Goal: Transaction & Acquisition: Purchase product/service

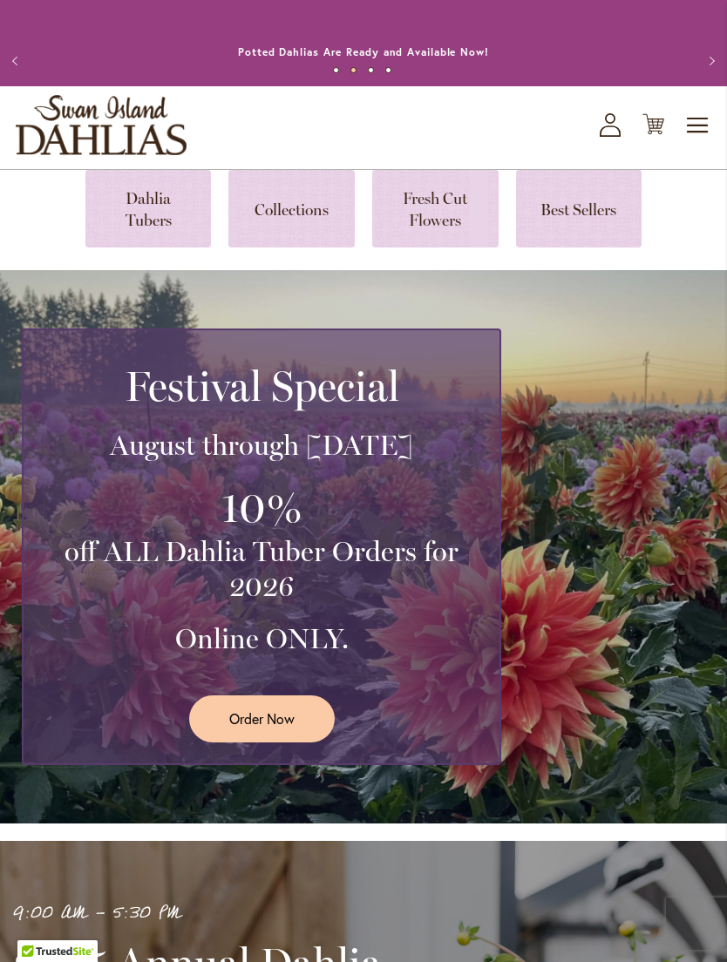
click at [130, 236] on link at bounding box center [148, 209] width 126 height 78
click at [235, 729] on span "Order Now" at bounding box center [261, 719] width 65 height 20
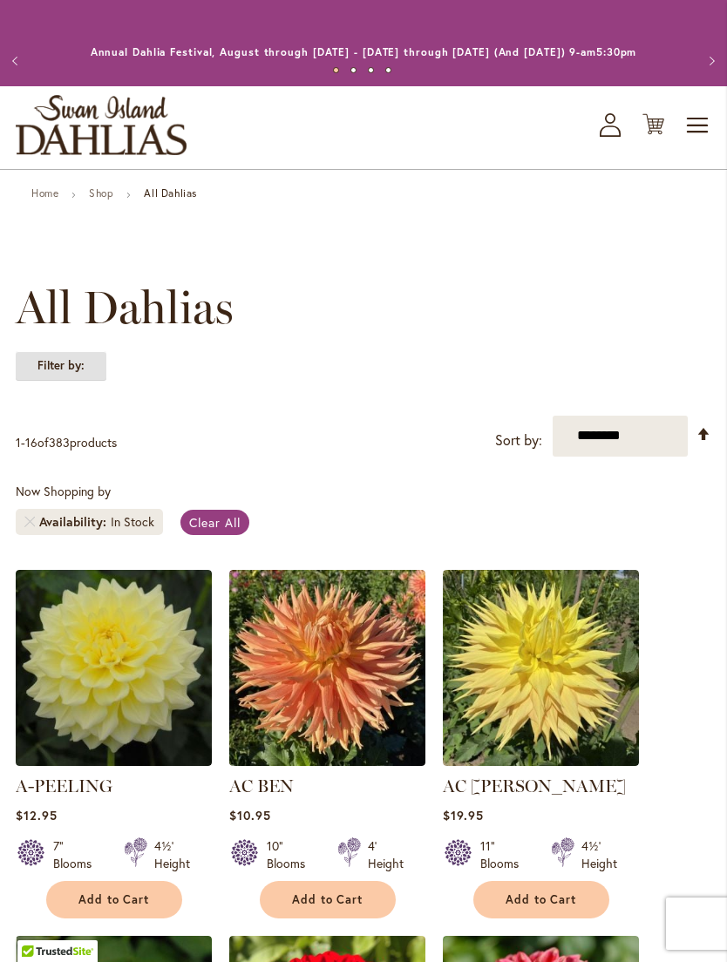
click at [60, 377] on strong "Filter by:" at bounding box center [61, 366] width 91 height 30
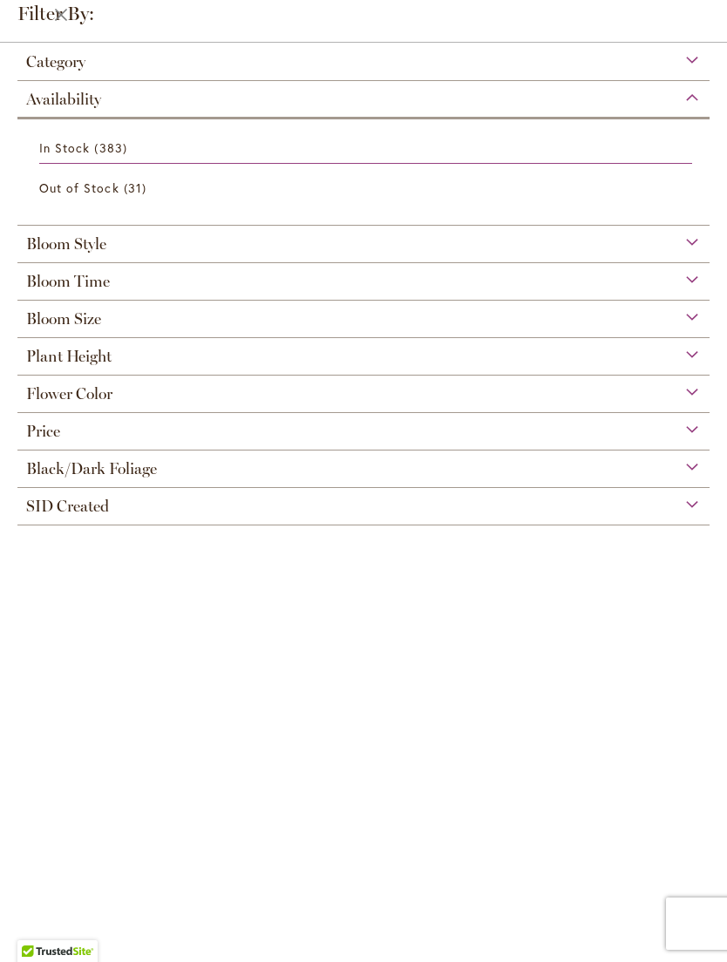
click at [42, 402] on span "Flower Color" at bounding box center [69, 393] width 86 height 19
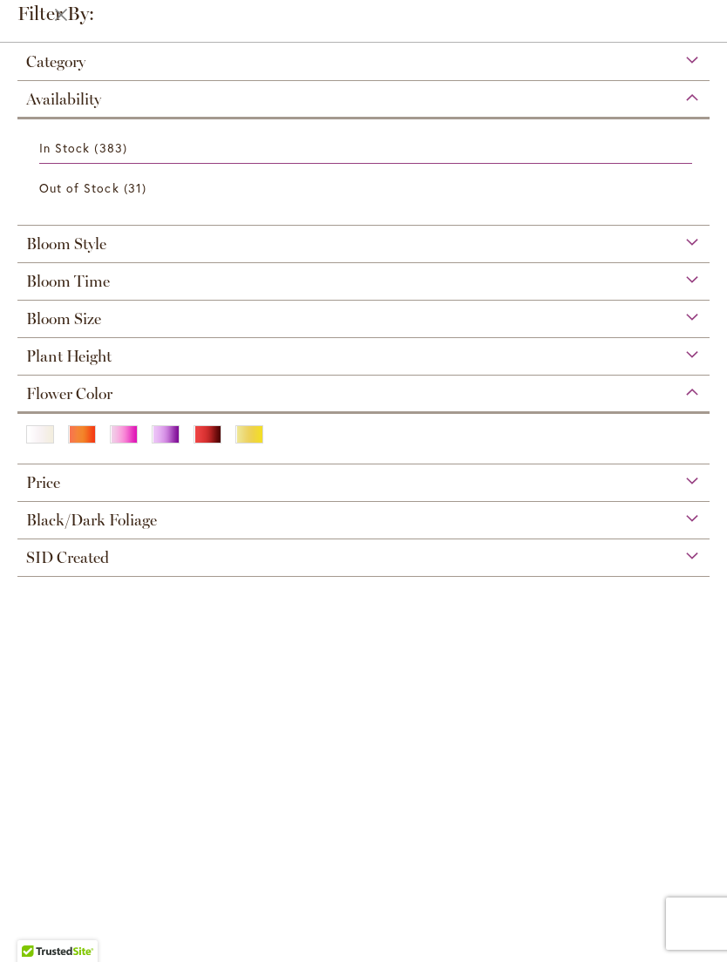
click at [237, 444] on div "Yellow" at bounding box center [249, 434] width 28 height 18
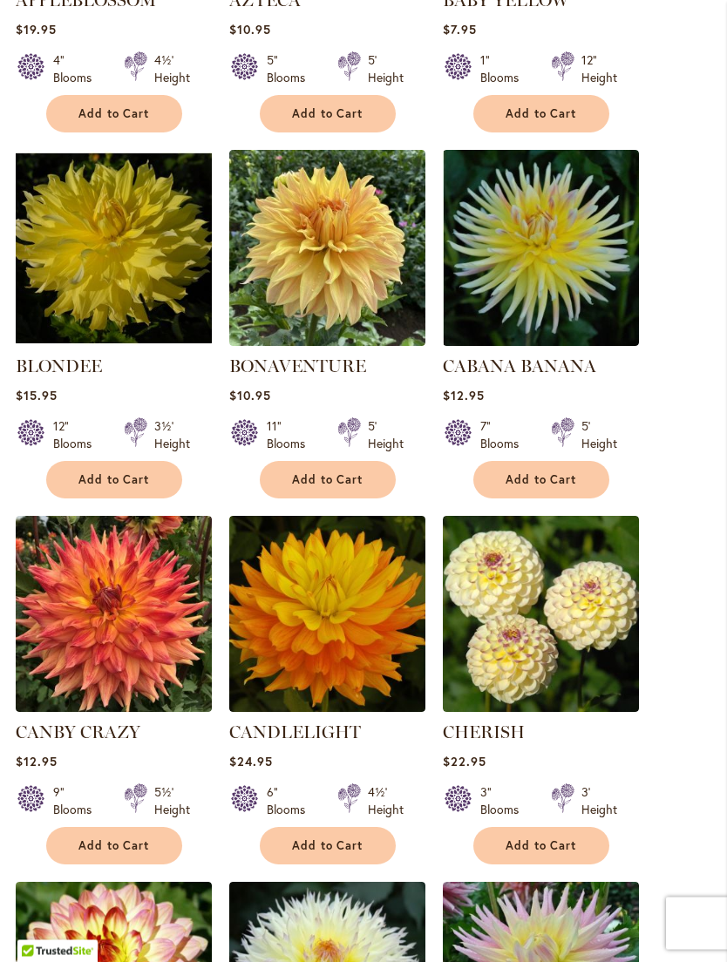
scroll to position [1148, 0]
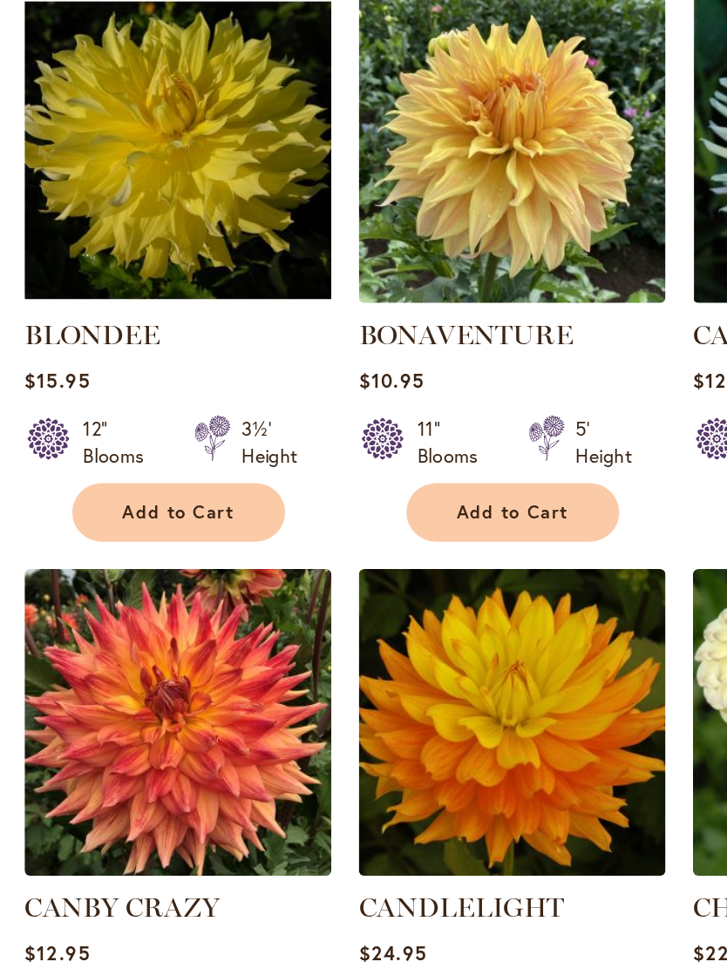
click at [71, 162] on img at bounding box center [114, 260] width 196 height 196
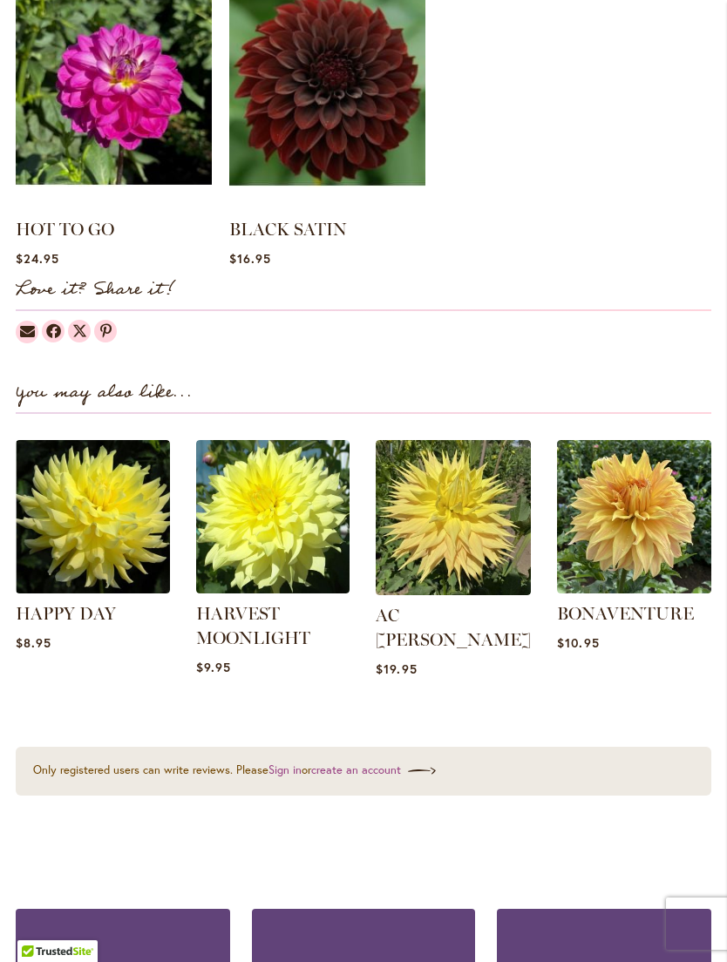
scroll to position [1678, 0]
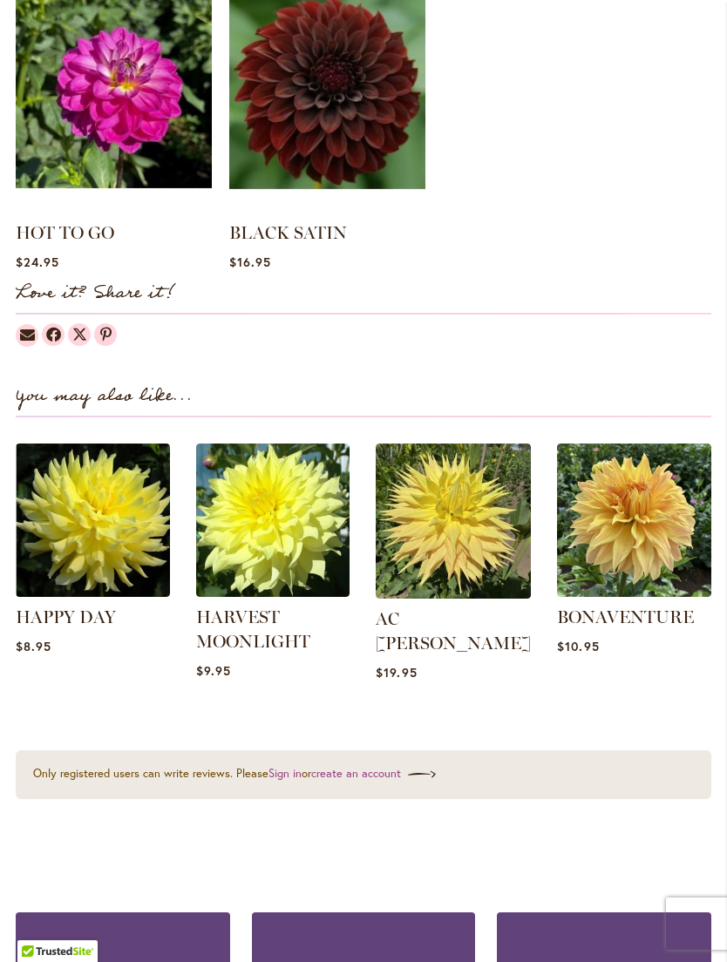
click at [634, 534] on img at bounding box center [634, 521] width 154 height 154
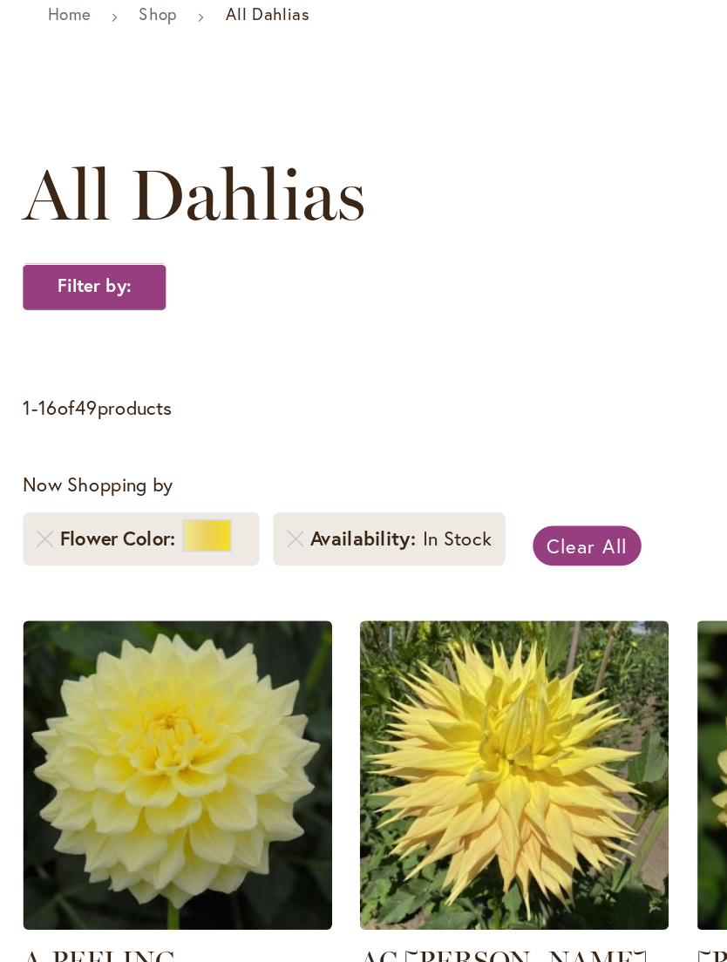
scroll to position [149, 0]
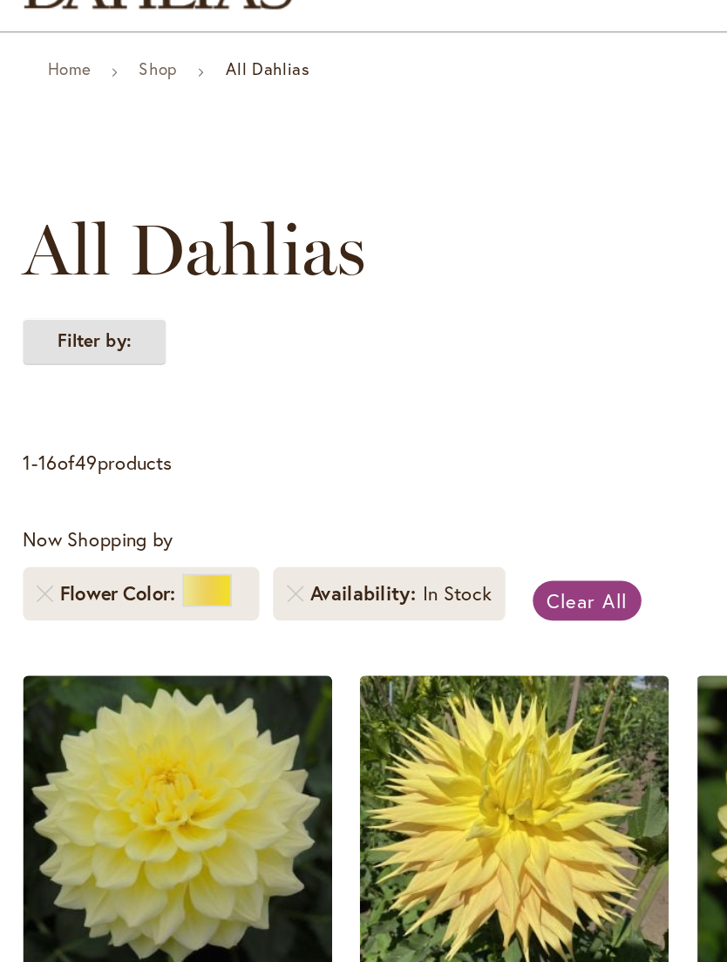
click at [53, 228] on strong "Filter by:" at bounding box center [61, 217] width 91 height 30
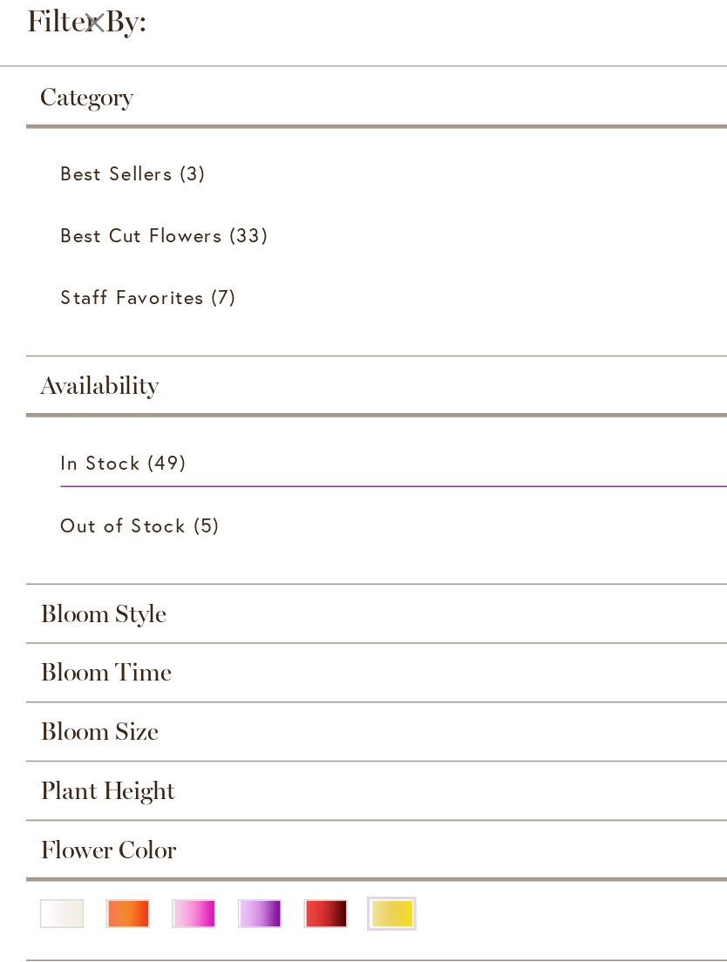
scroll to position [139, 0]
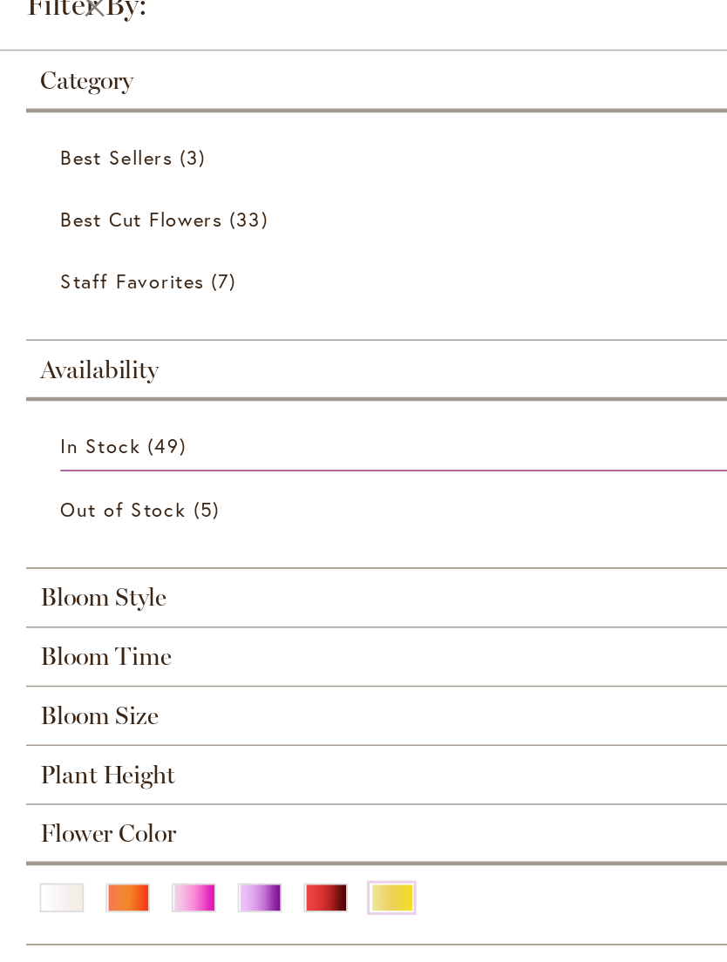
click at [47, 285] on span "In Stock" at bounding box center [64, 293] width 51 height 17
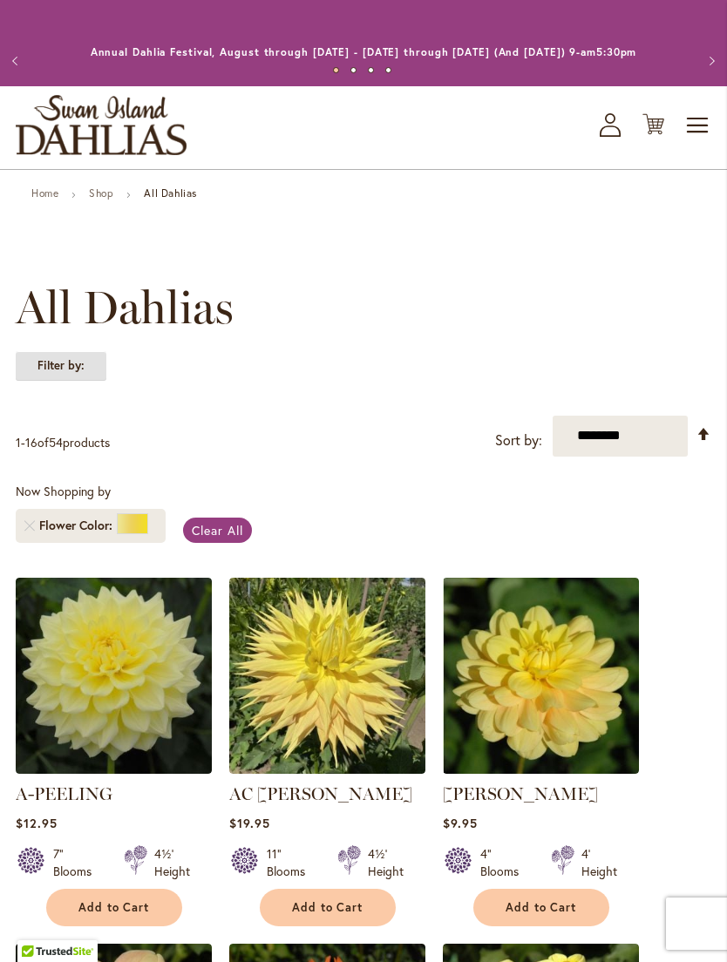
click at [60, 379] on strong "Filter by:" at bounding box center [61, 366] width 91 height 30
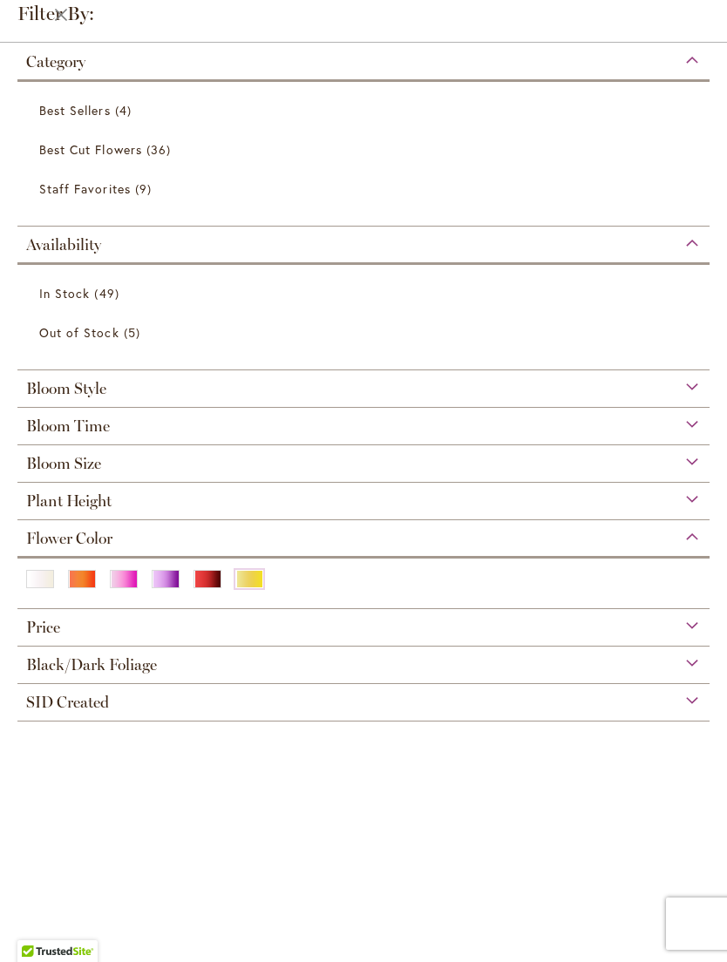
scroll to position [31, 0]
click at [67, 185] on span "Staff Favorites" at bounding box center [85, 188] width 92 height 17
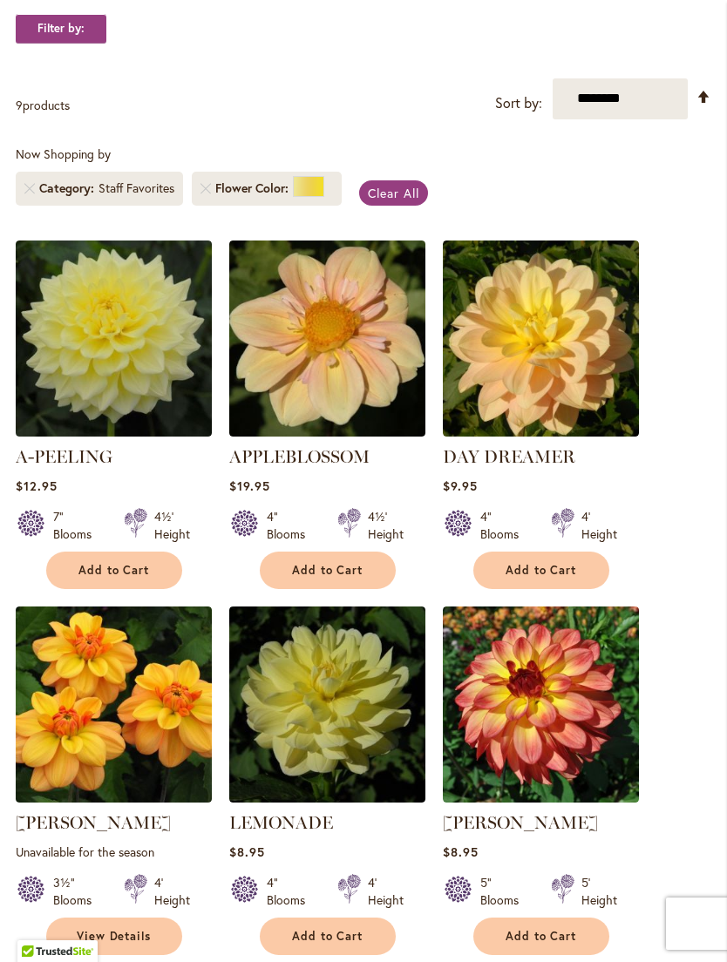
scroll to position [330, 0]
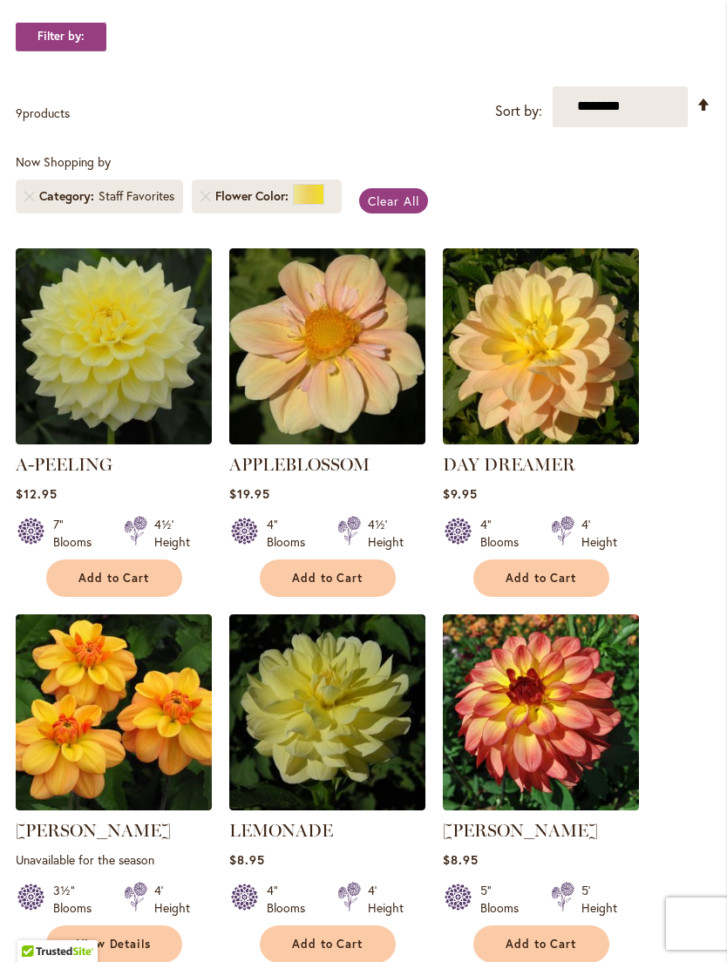
click at [99, 348] on img at bounding box center [114, 346] width 196 height 196
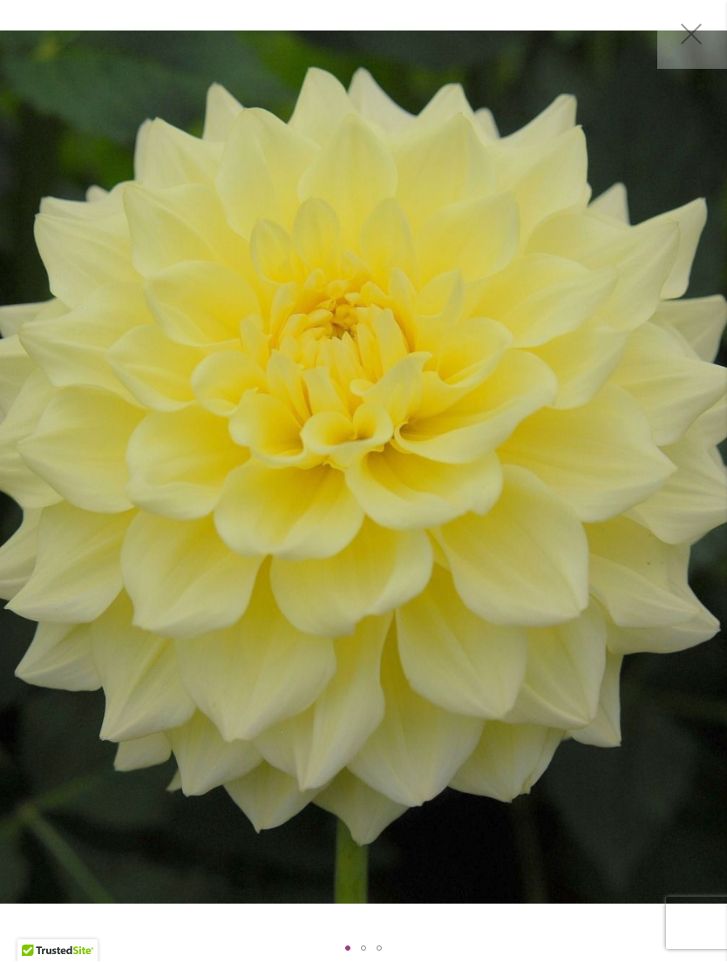
scroll to position [1, 0]
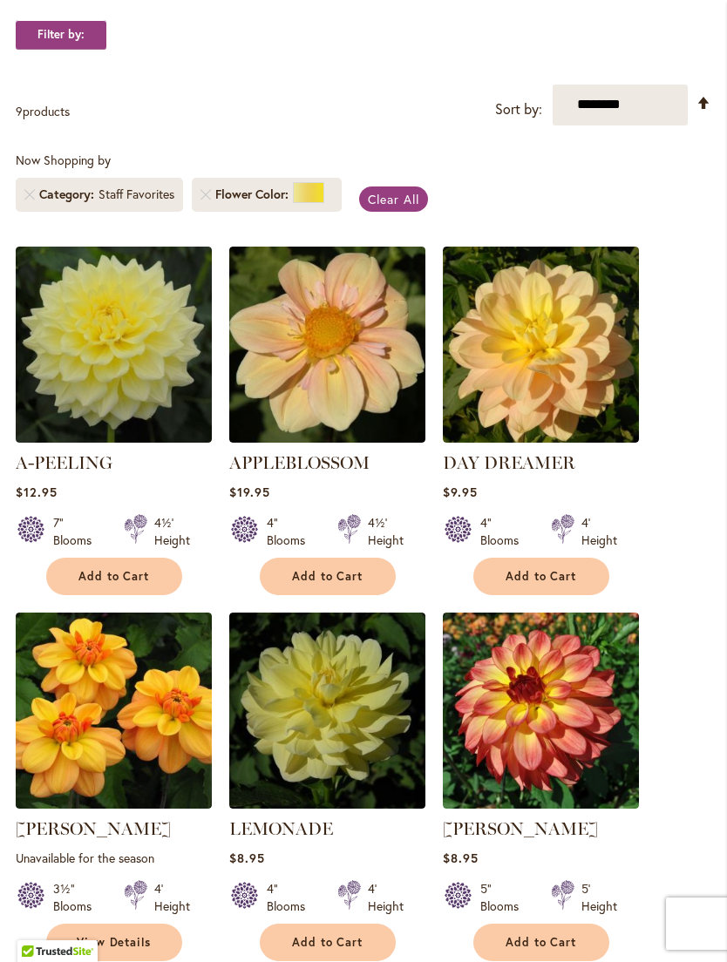
scroll to position [307, 0]
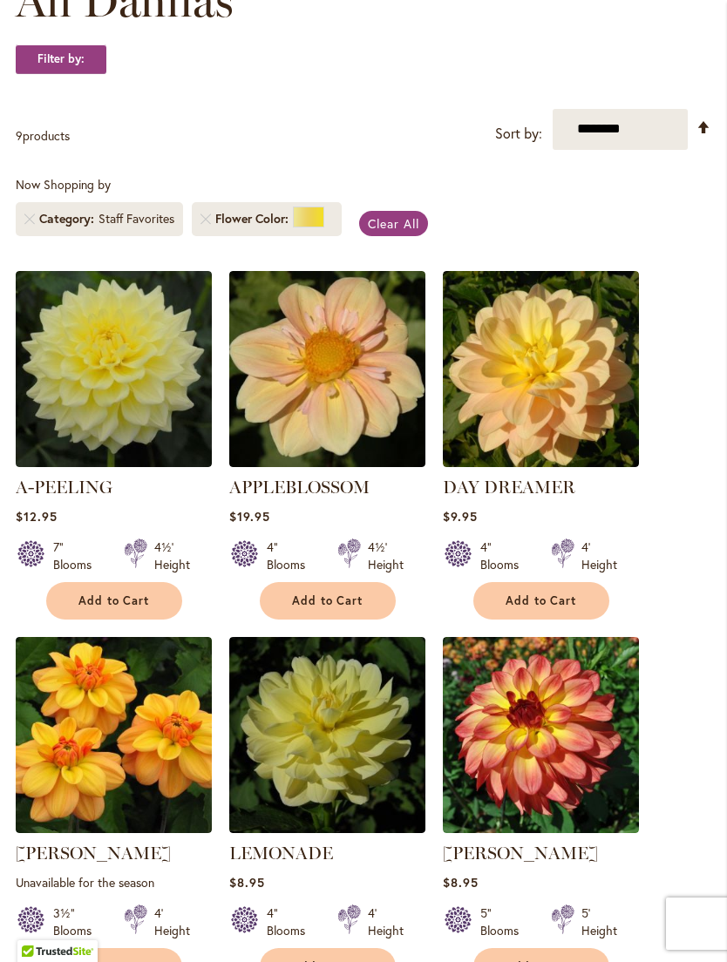
click at [69, 226] on li "Category Staff Favorites" at bounding box center [99, 219] width 167 height 34
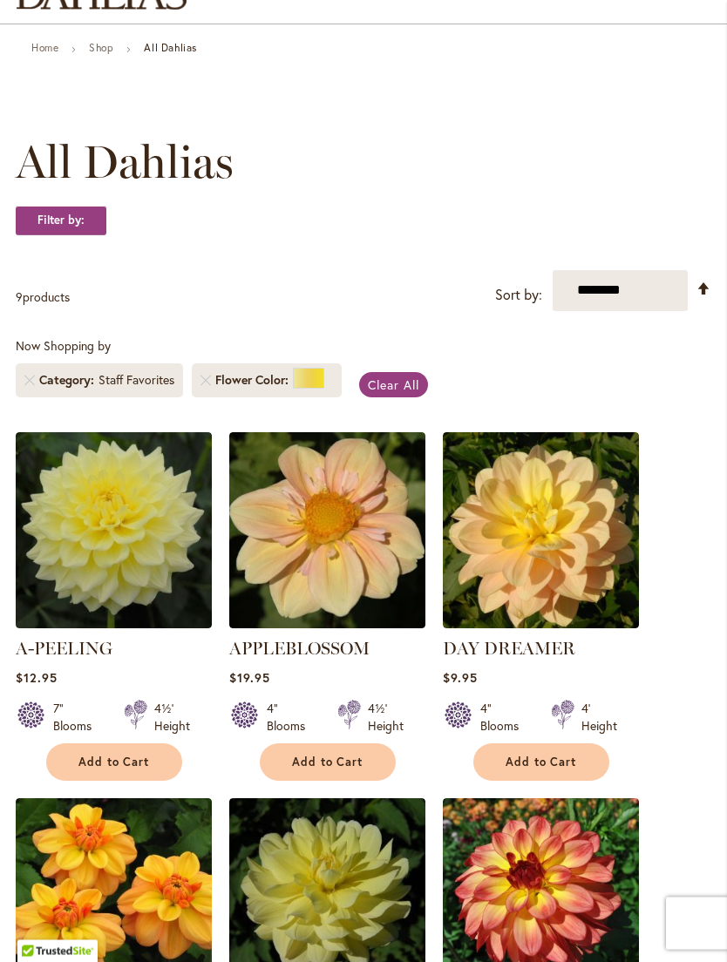
scroll to position [0, 0]
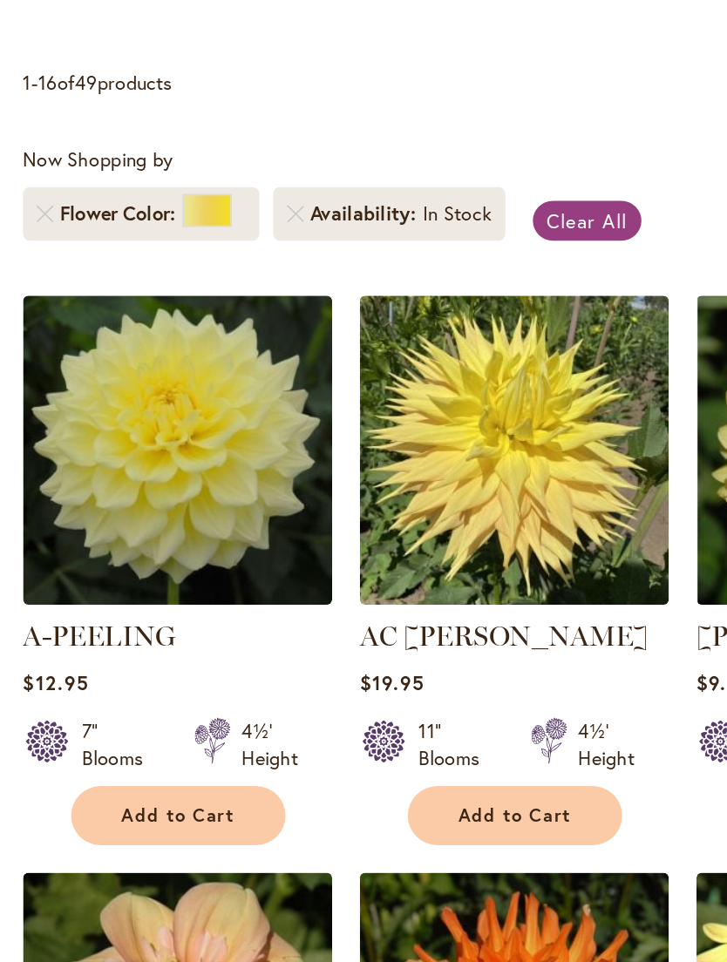
scroll to position [62, 0]
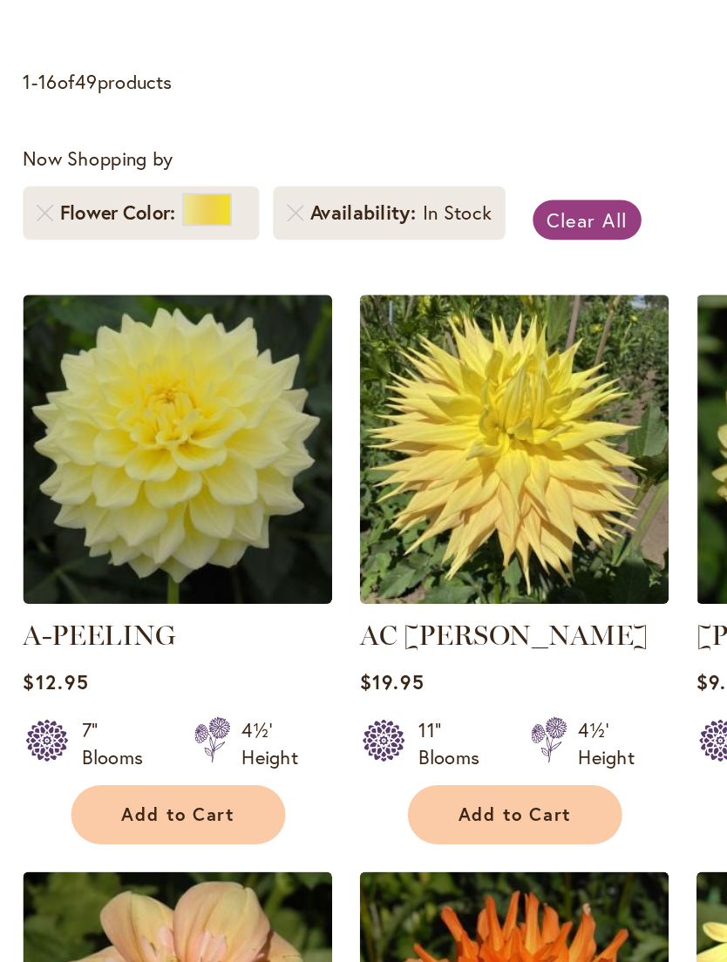
click at [391, 720] on strong "AC [PERSON_NAME]" at bounding box center [327, 732] width 196 height 24
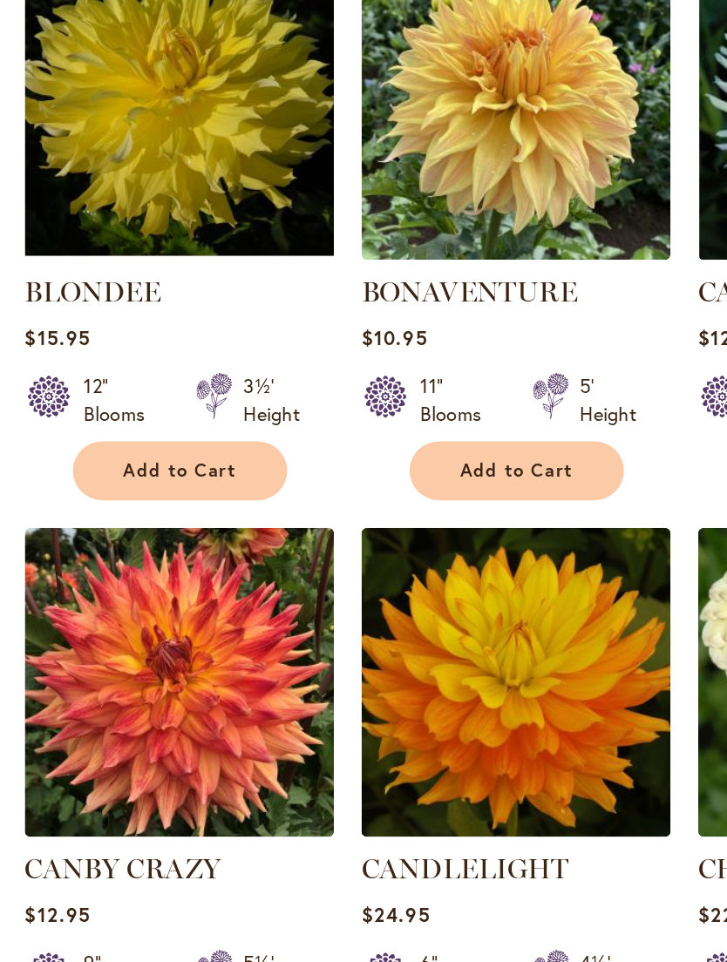
scroll to position [1342, 0]
click at [106, 306] on span "Add to Cart" at bounding box center [113, 298] width 71 height 15
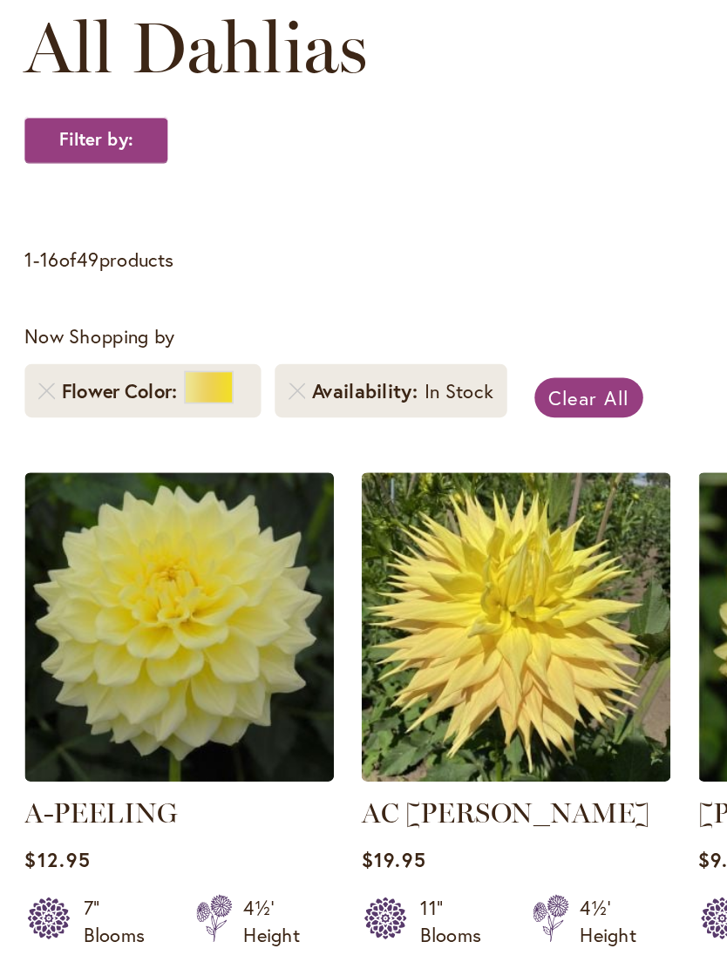
scroll to position [323, 0]
click at [30, 254] on link "Remove Flower Color Yellow" at bounding box center [29, 248] width 10 height 10
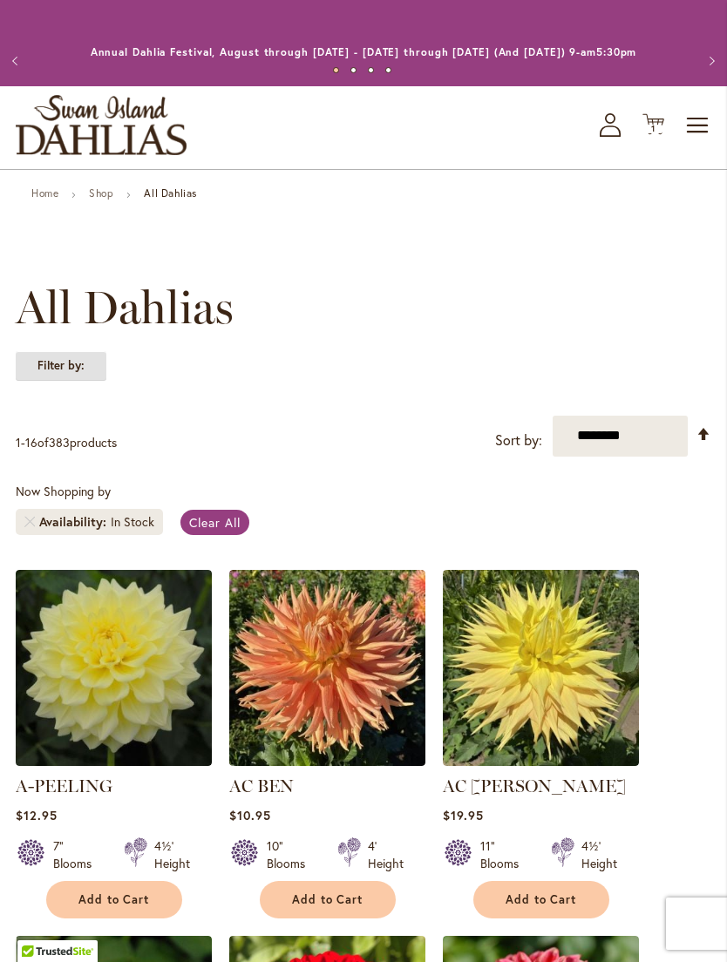
click at [60, 377] on strong "Filter by:" at bounding box center [61, 366] width 91 height 30
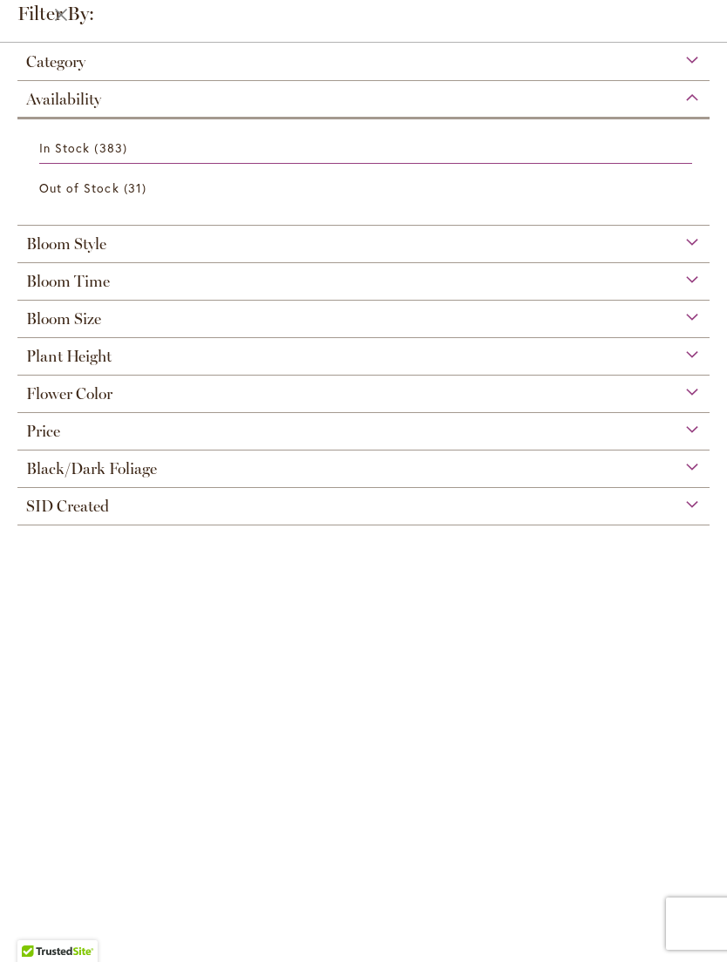
click at [538, 359] on div "Plant Height" at bounding box center [363, 352] width 692 height 28
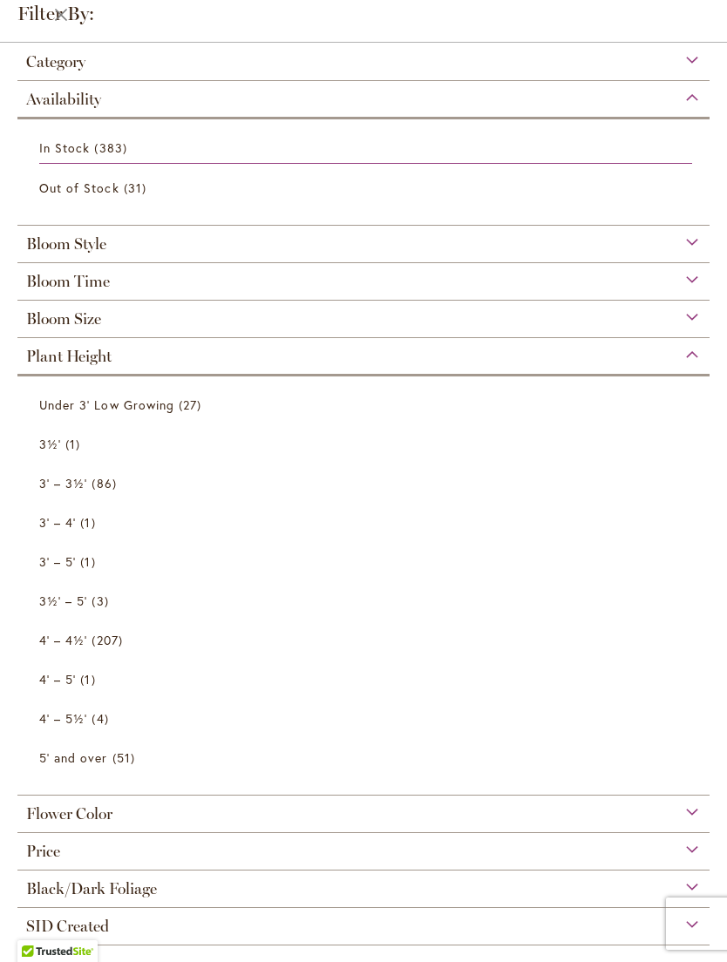
click at [39, 479] on link "3' – 3½' 86 items" at bounding box center [365, 483] width 653 height 31
click at [44, 435] on link "3½' 1 item" at bounding box center [365, 444] width 653 height 31
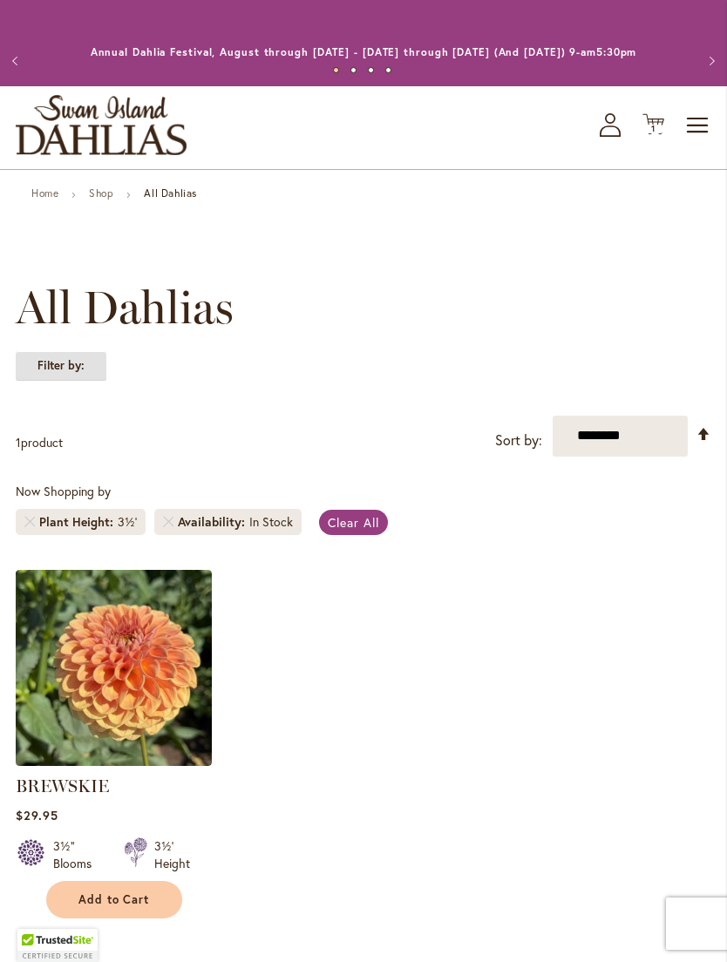
click at [37, 370] on strong "Filter by:" at bounding box center [61, 366] width 91 height 30
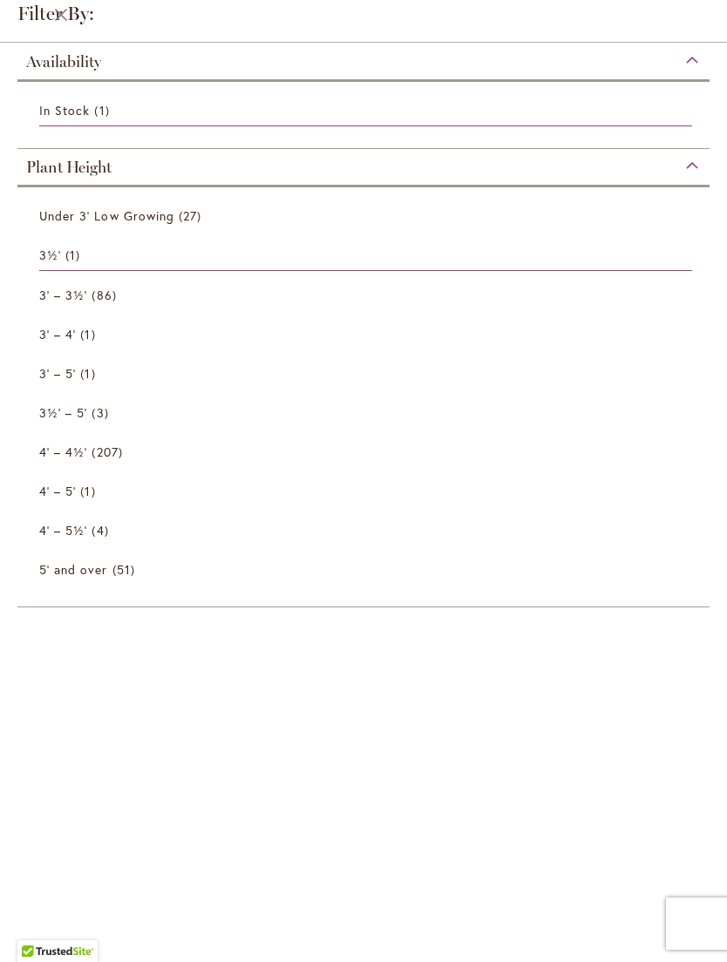
click at [33, 286] on li "3' – 3½' 86 items" at bounding box center [363, 294] width 675 height 39
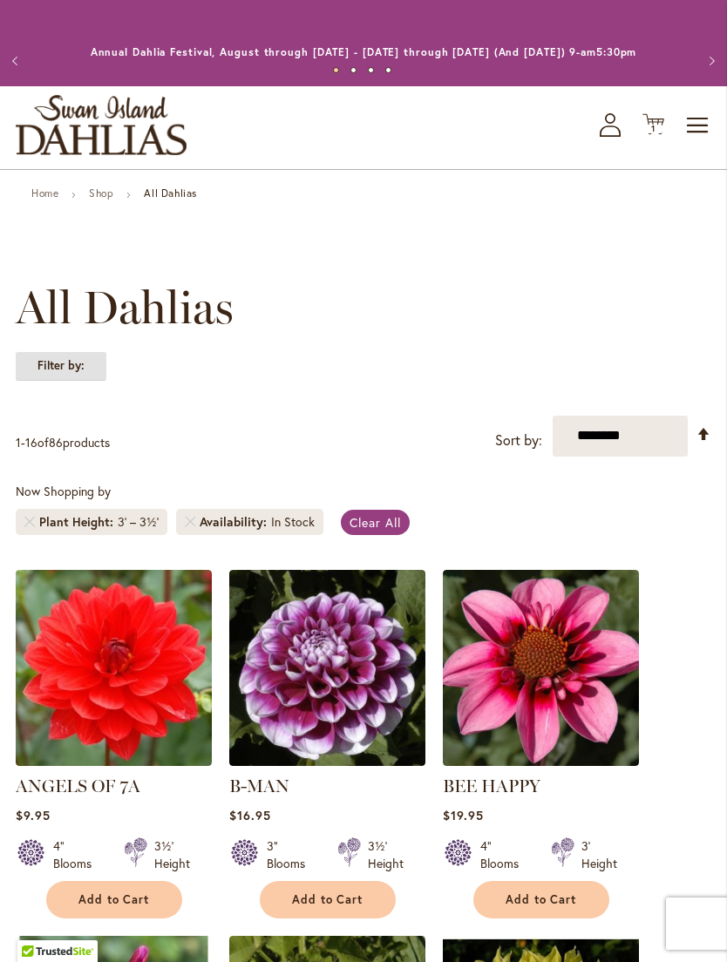
click at [51, 377] on strong "Filter by:" at bounding box center [61, 366] width 91 height 30
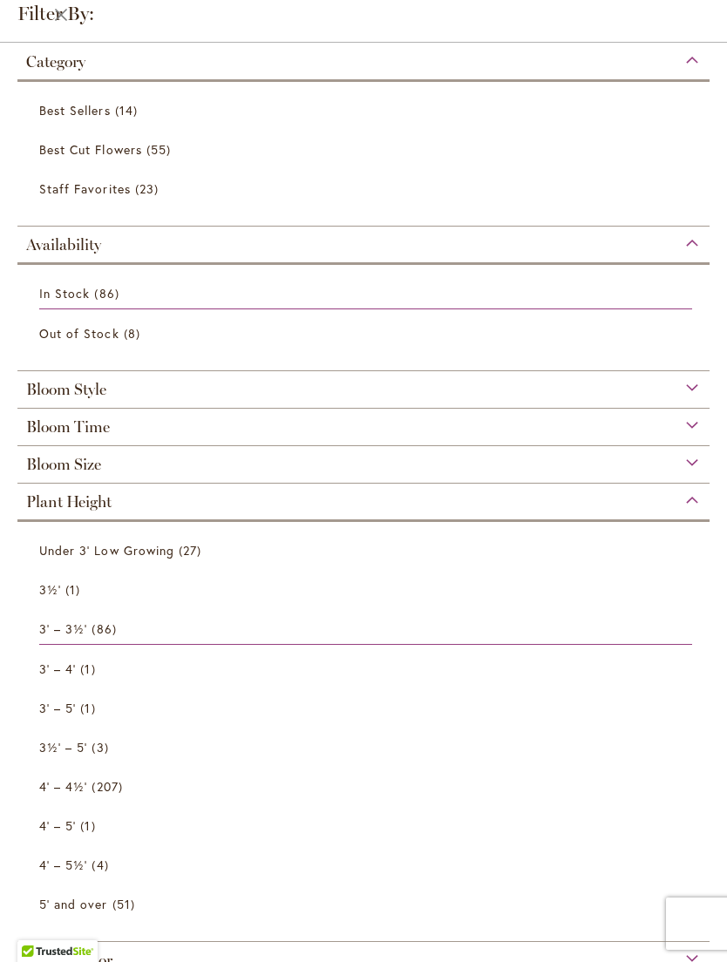
click at [32, 385] on span "Bloom Style" at bounding box center [66, 389] width 80 height 19
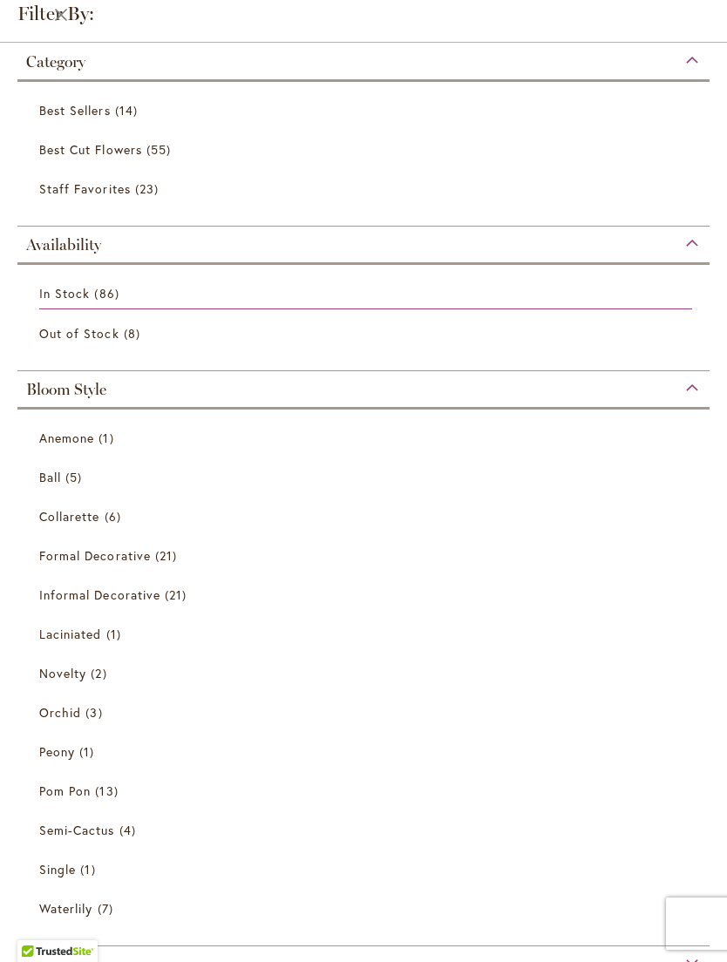
click at [19, 380] on div "Bloom Style" at bounding box center [363, 385] width 692 height 28
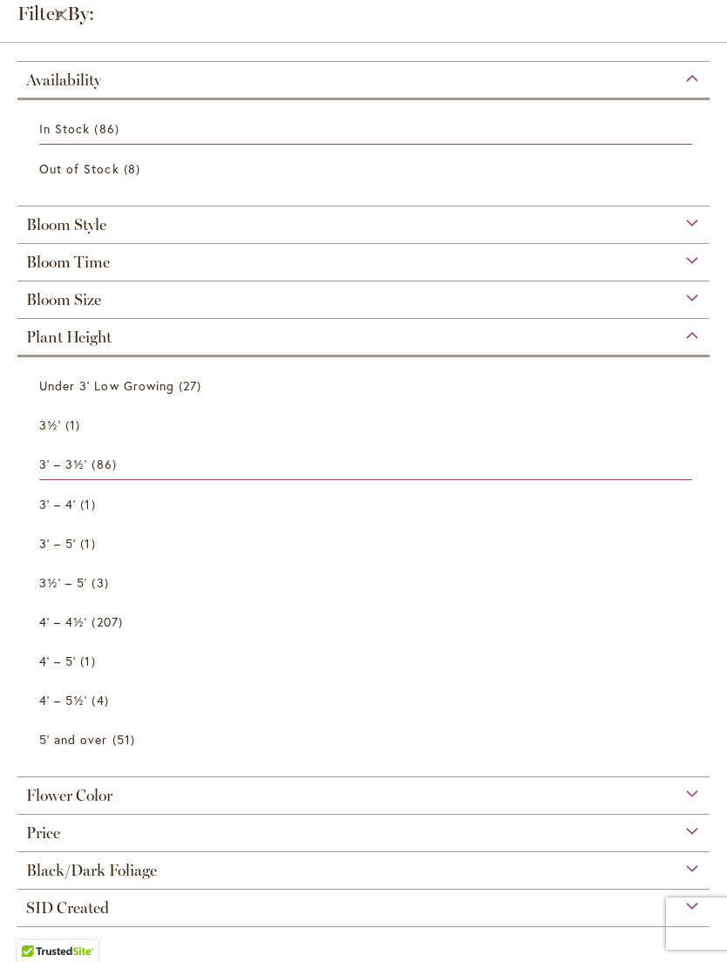
scroll to position [173, 0]
click at [562, 568] on link "3½' – 5' 3 items" at bounding box center [365, 583] width 653 height 31
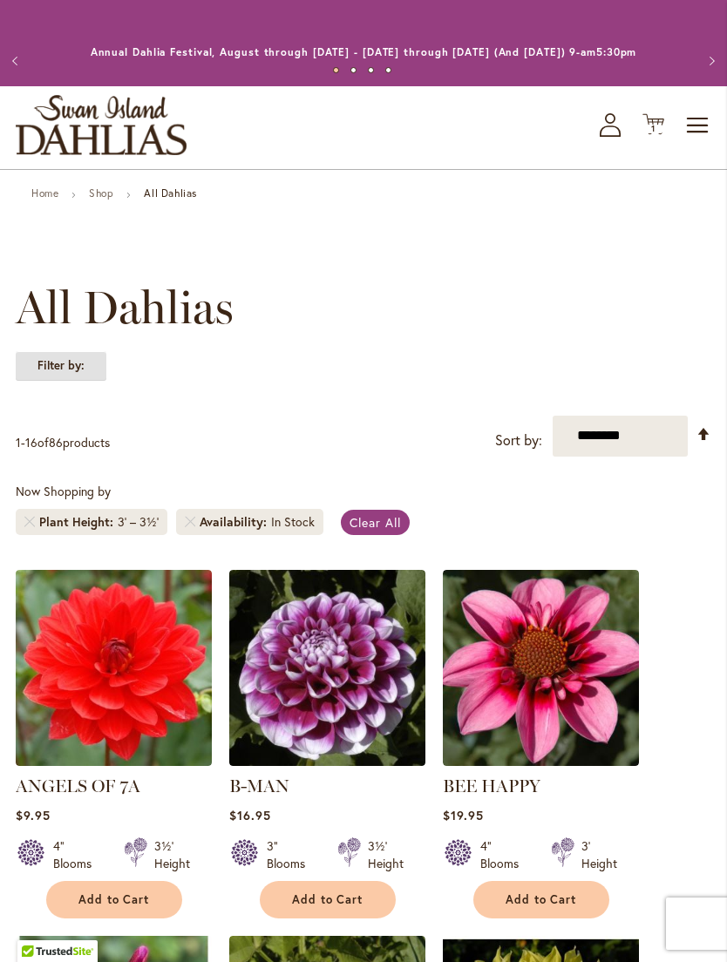
click at [41, 370] on strong "Filter by:" at bounding box center [61, 366] width 91 height 30
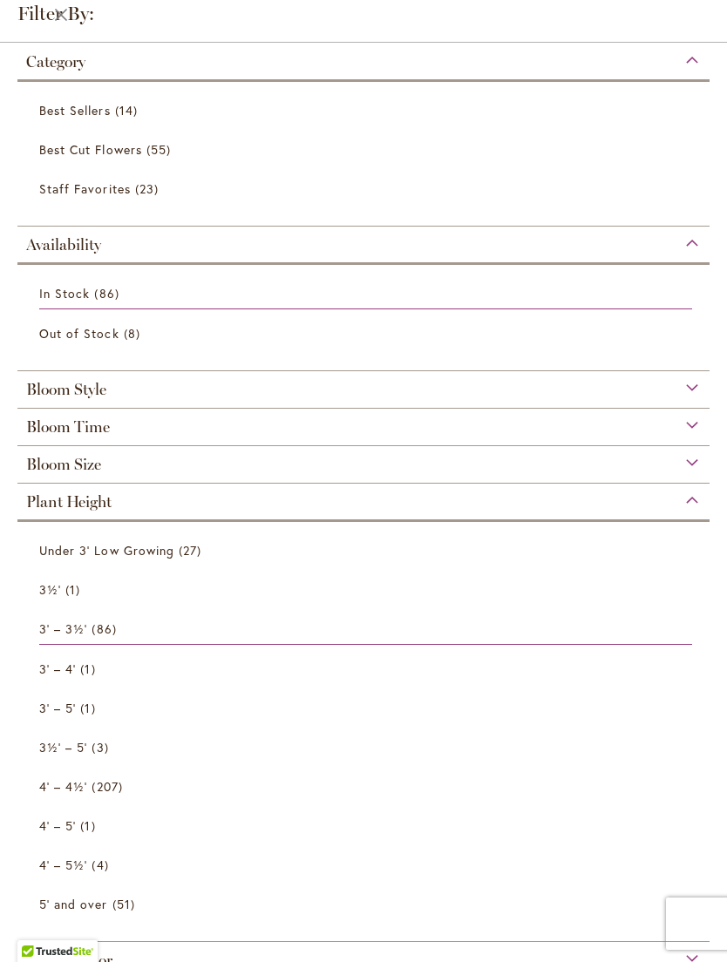
click at [41, 465] on span "Bloom Size" at bounding box center [63, 464] width 75 height 19
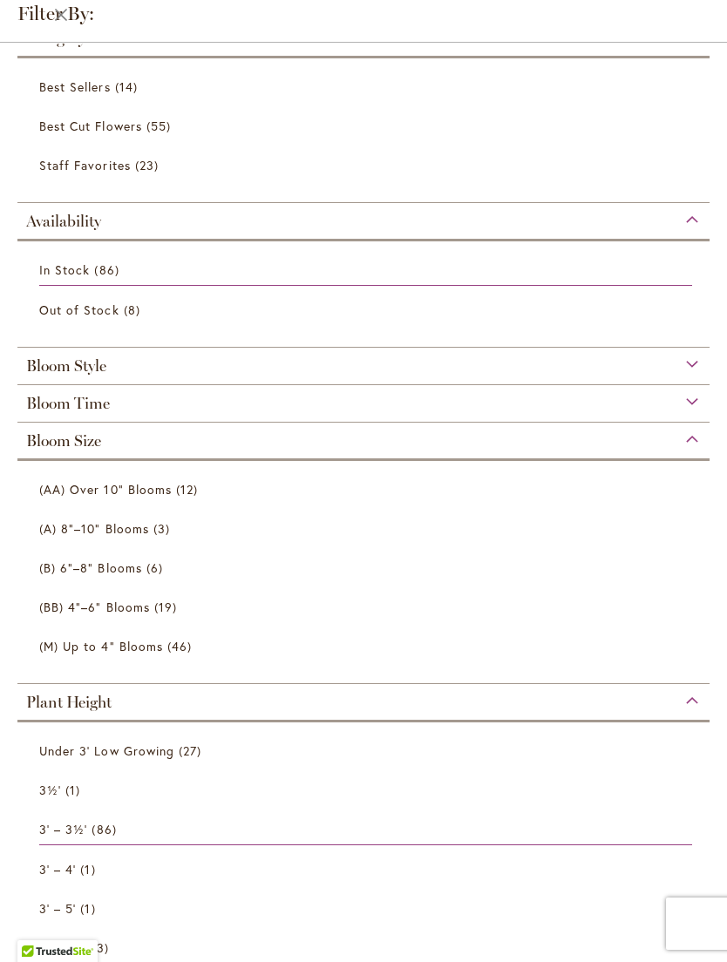
scroll to position [37, 0]
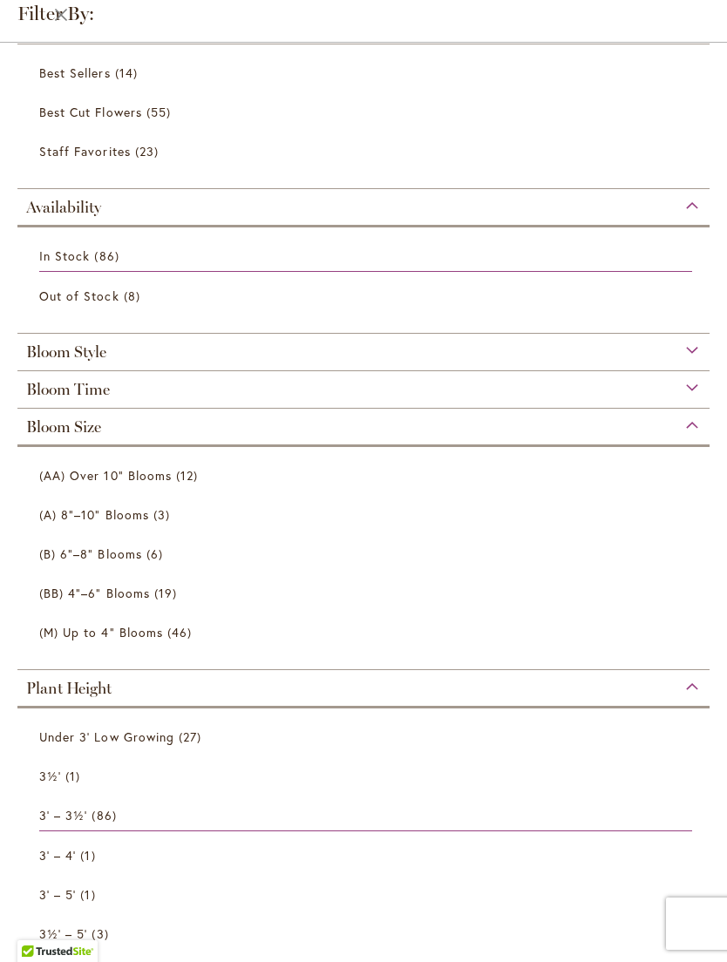
click at [51, 475] on span "(AA) Over 10" Blooms" at bounding box center [105, 475] width 133 height 17
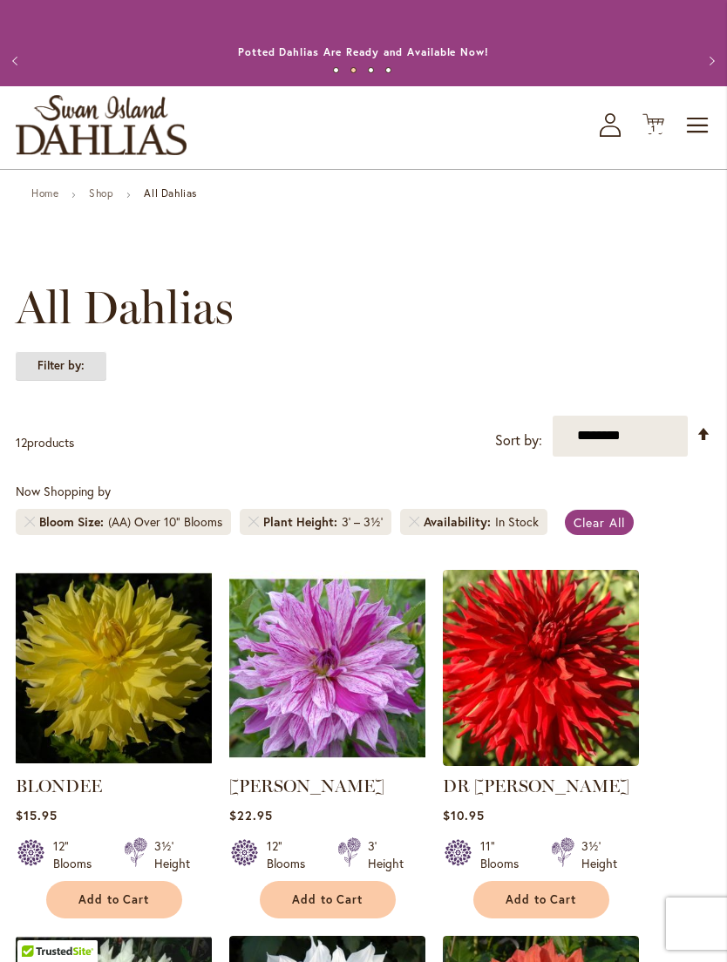
click at [54, 381] on strong "Filter by:" at bounding box center [61, 366] width 91 height 30
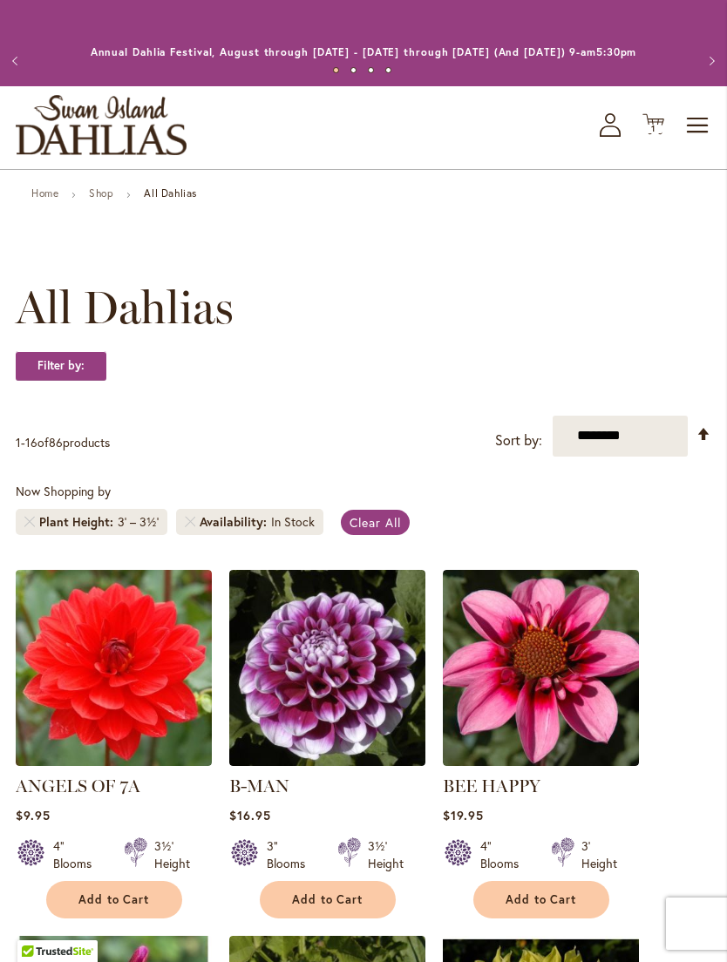
click at [92, 531] on span "Plant Height" at bounding box center [78, 521] width 78 height 17
click at [26, 527] on link "Remove Plant Height 3' – 3½'" at bounding box center [29, 522] width 10 height 10
click at [384, 528] on link "Clear All" at bounding box center [375, 522] width 69 height 25
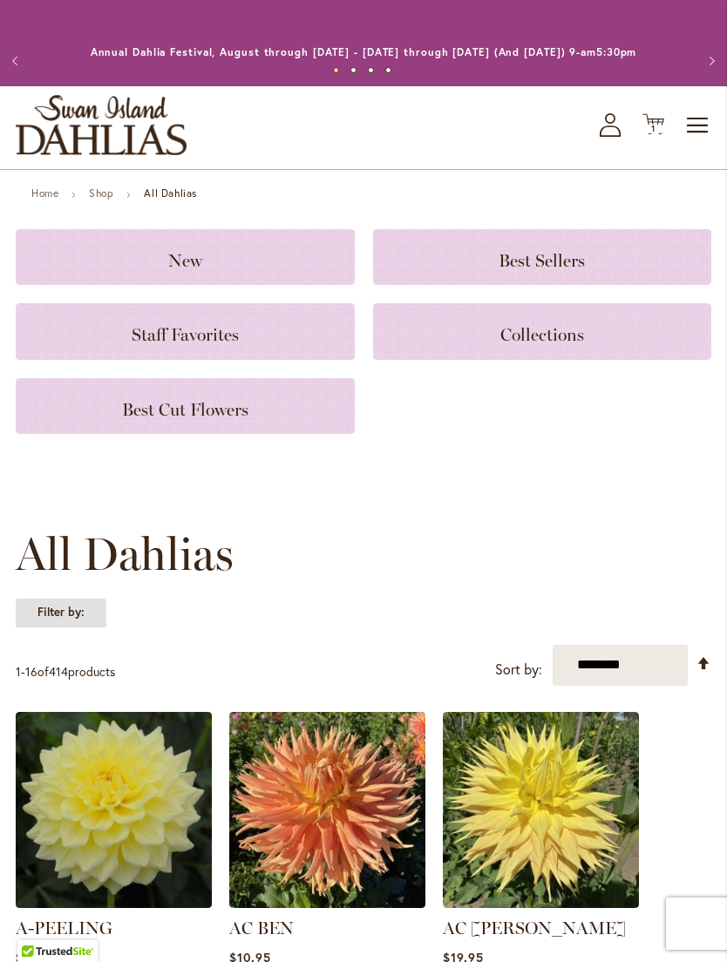
click at [65, 621] on strong "Filter by:" at bounding box center [61, 613] width 91 height 30
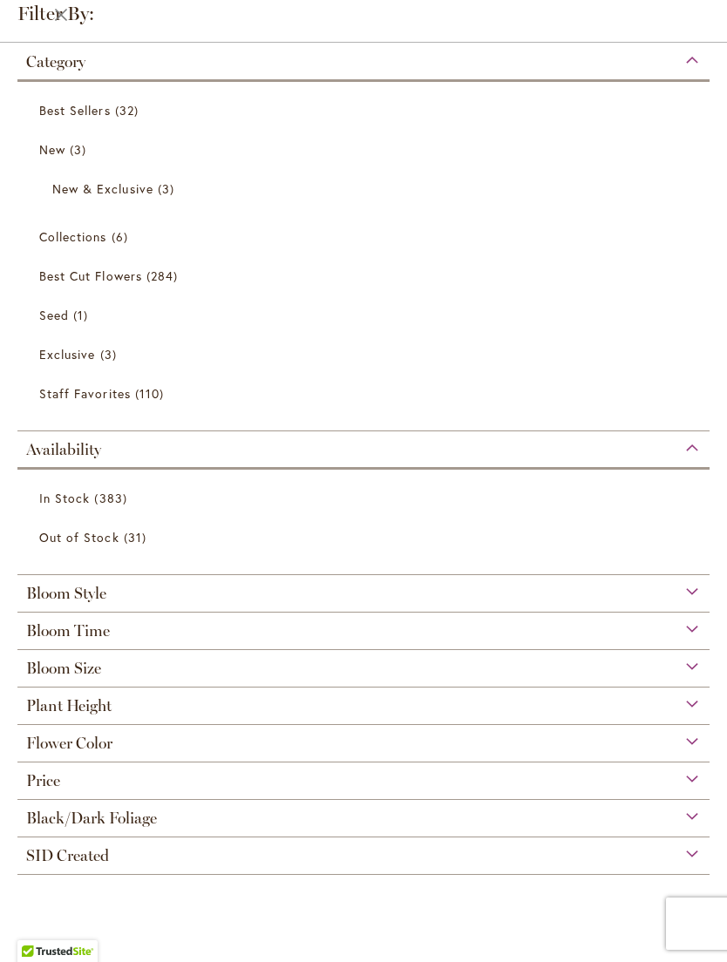
click at [76, 742] on span "Flower Color" at bounding box center [69, 743] width 86 height 19
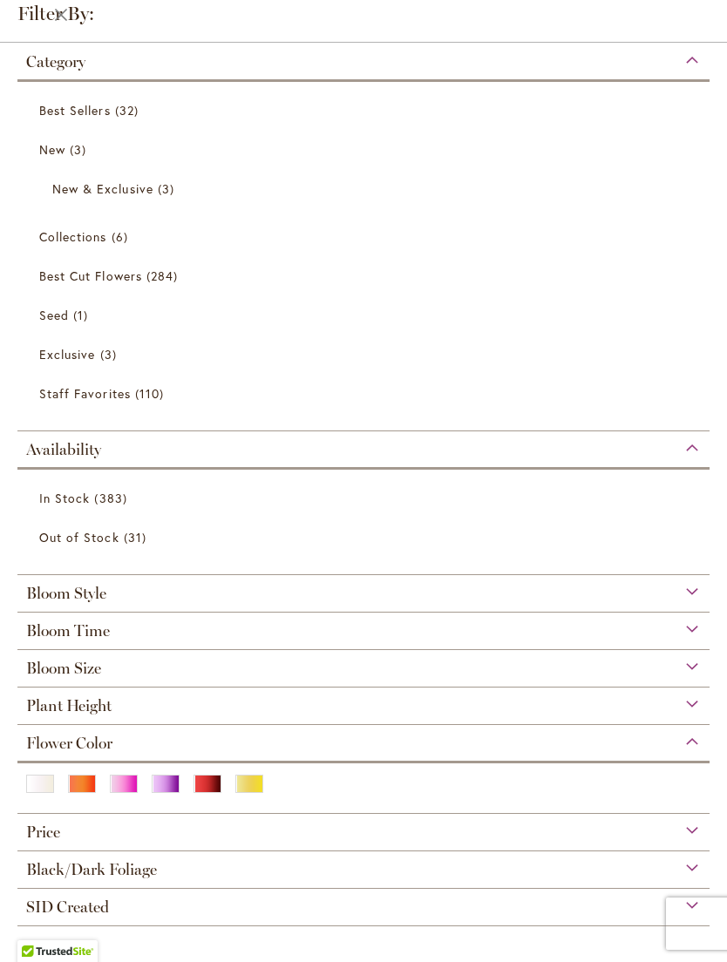
scroll to position [8, 0]
click at [78, 769] on div at bounding box center [363, 783] width 692 height 44
click at [80, 782] on div "Orange/Peach" at bounding box center [82, 784] width 28 height 18
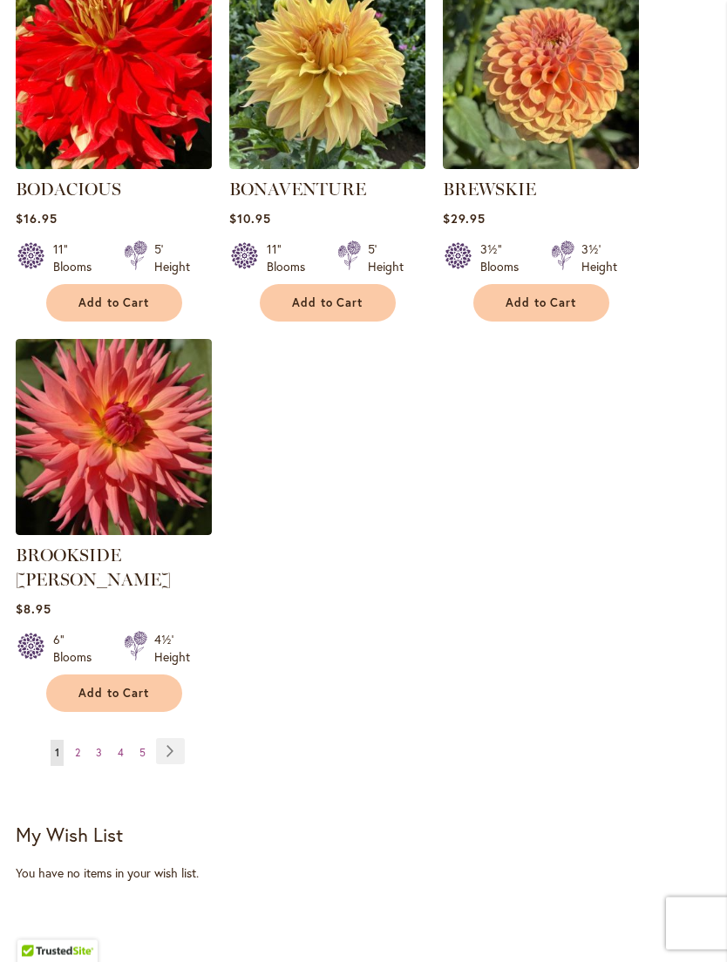
scroll to position [2094, 0]
click at [172, 738] on link "Page Next" at bounding box center [170, 751] width 29 height 26
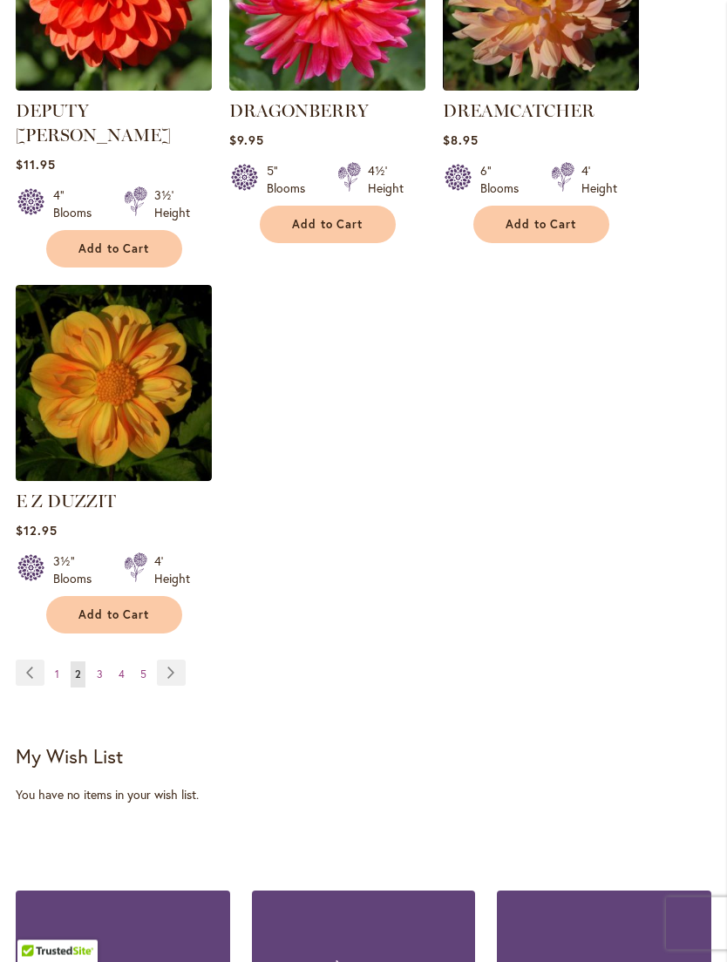
scroll to position [2214, 0]
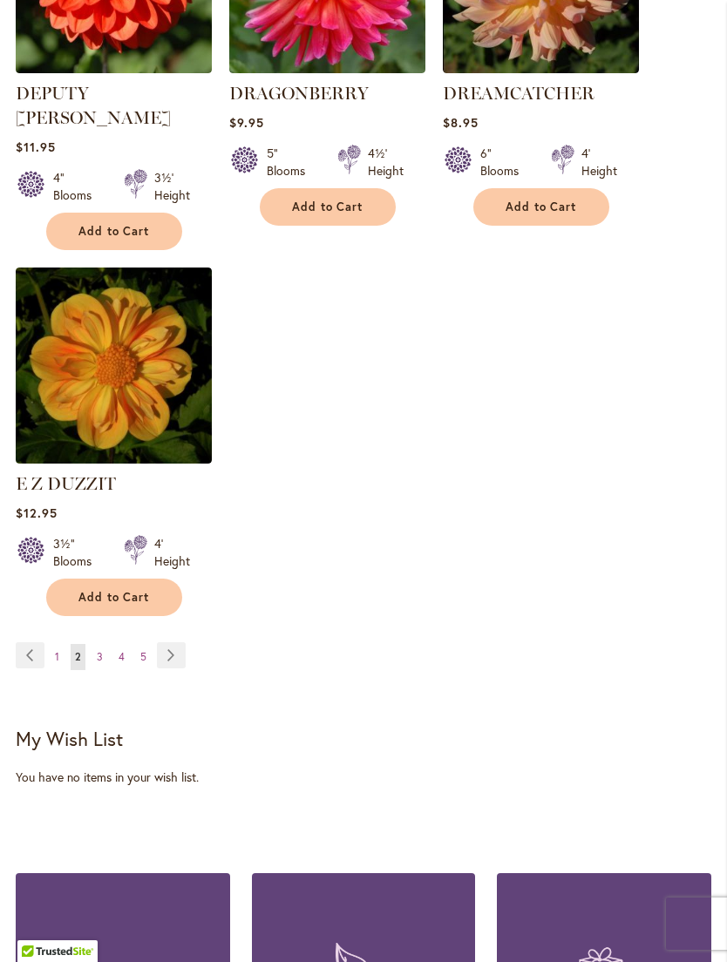
click at [104, 644] on link "Page 3" at bounding box center [99, 657] width 15 height 26
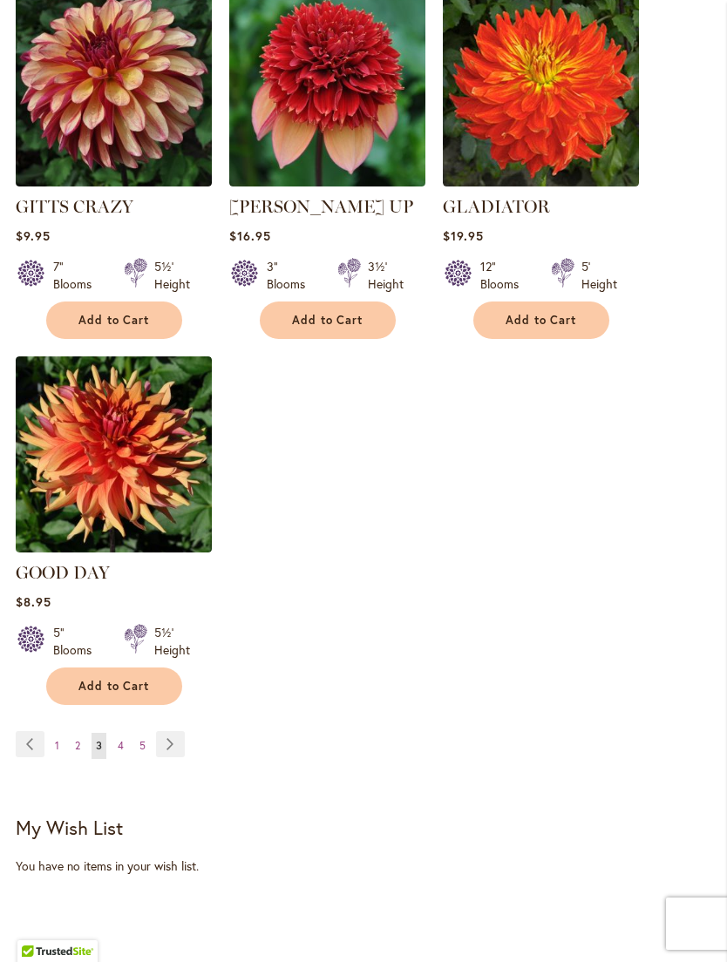
scroll to position [2116, 0]
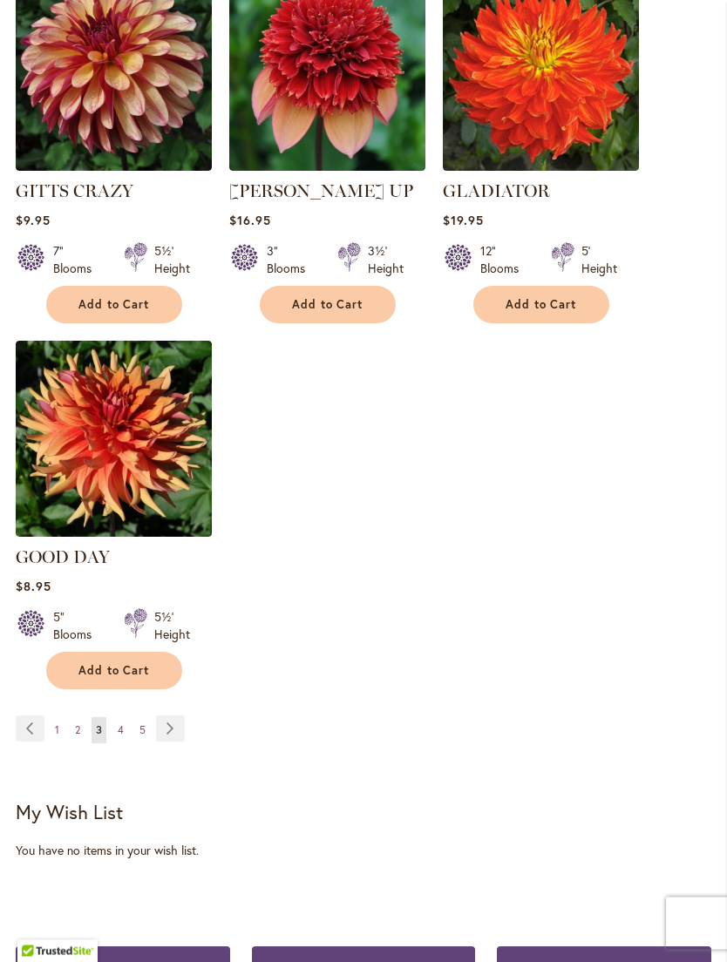
click at [122, 724] on span "4" at bounding box center [121, 730] width 6 height 13
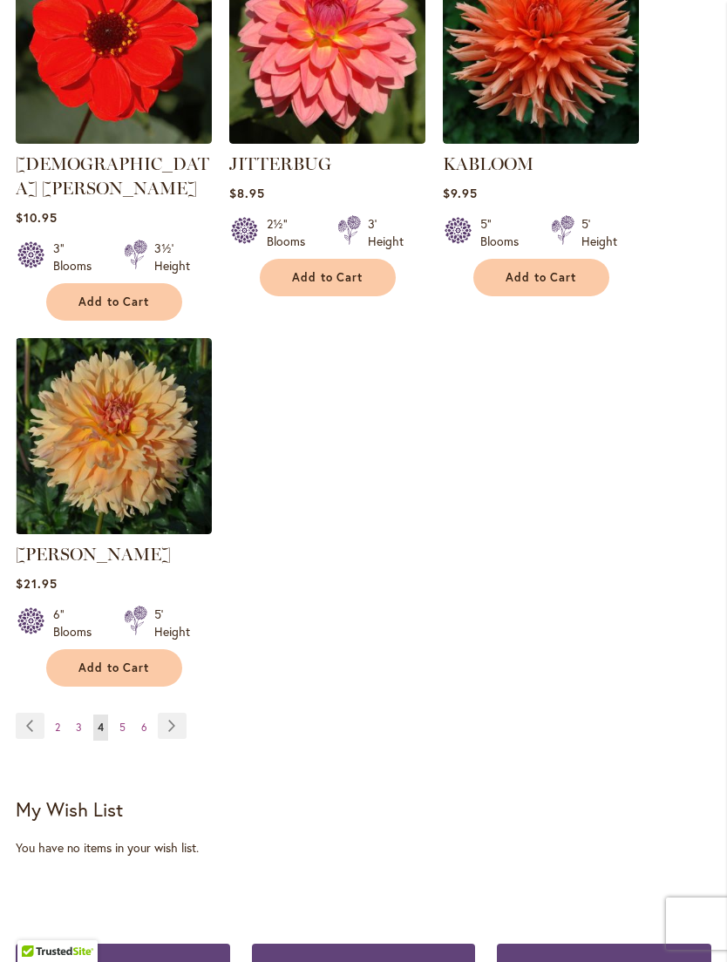
scroll to position [2124, 0]
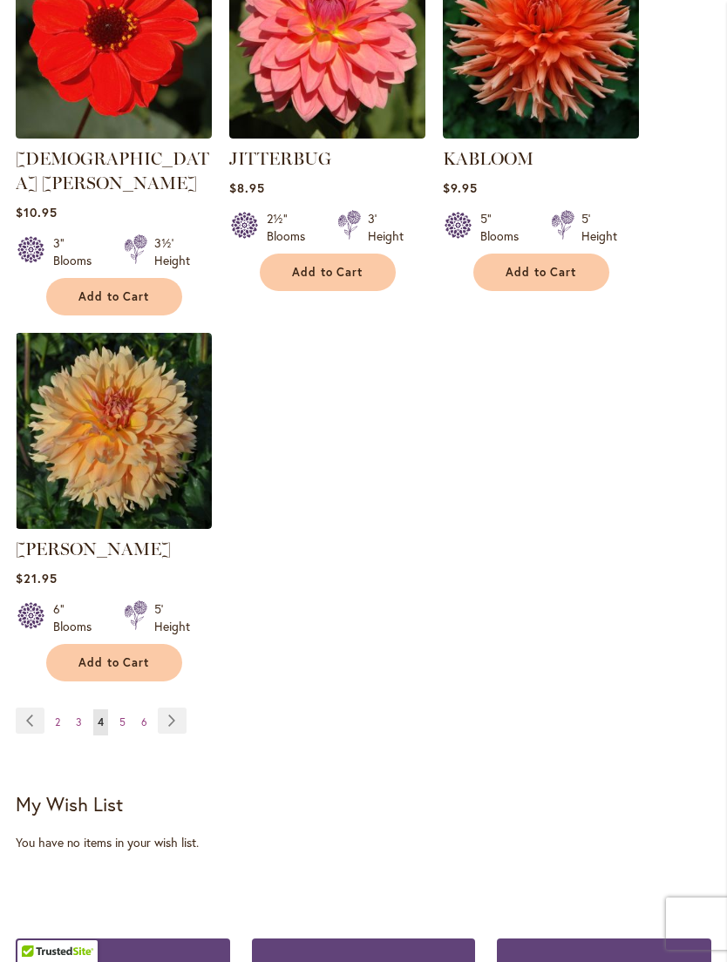
click at [129, 710] on link "Page 5" at bounding box center [122, 723] width 15 height 26
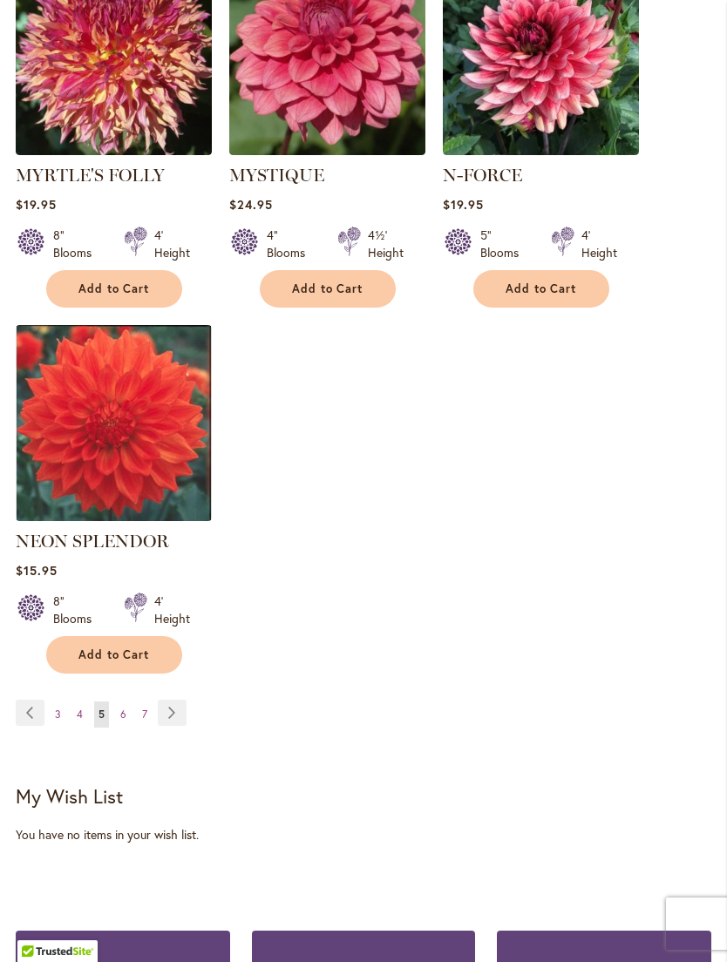
scroll to position [2143, 0]
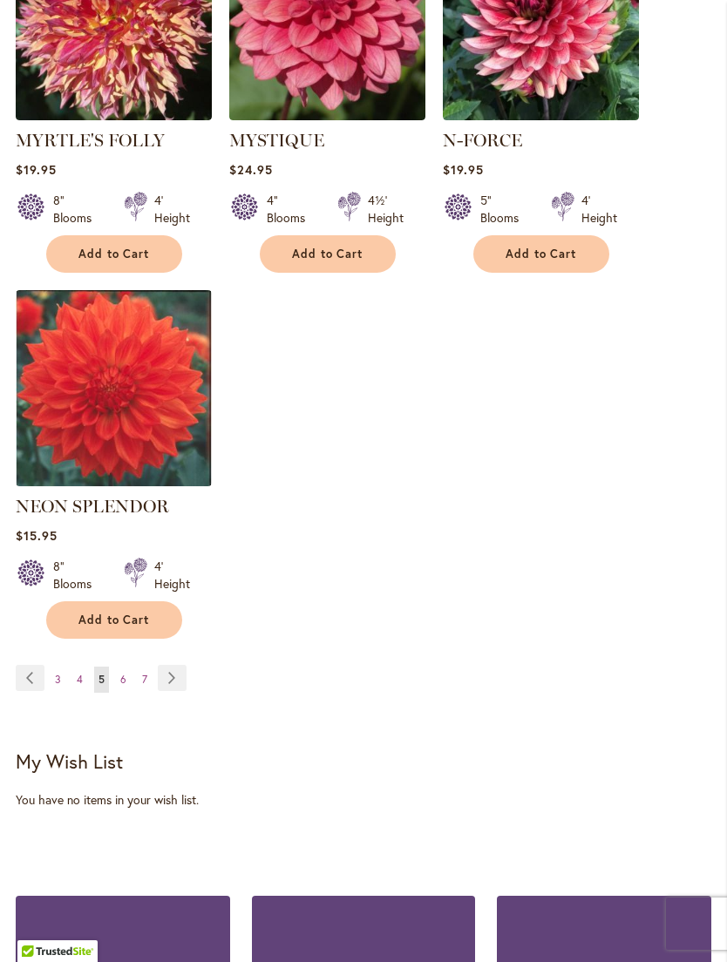
click at [124, 673] on span "6" at bounding box center [123, 679] width 6 height 13
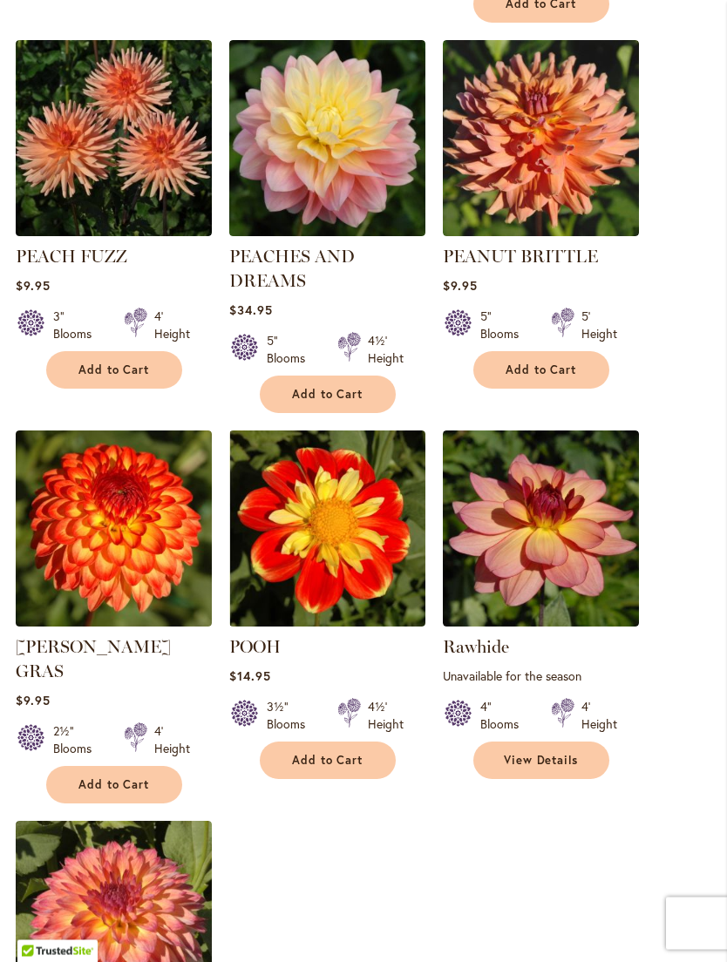
scroll to position [1661, 0]
click at [552, 377] on span "Add to Cart" at bounding box center [541, 370] width 71 height 15
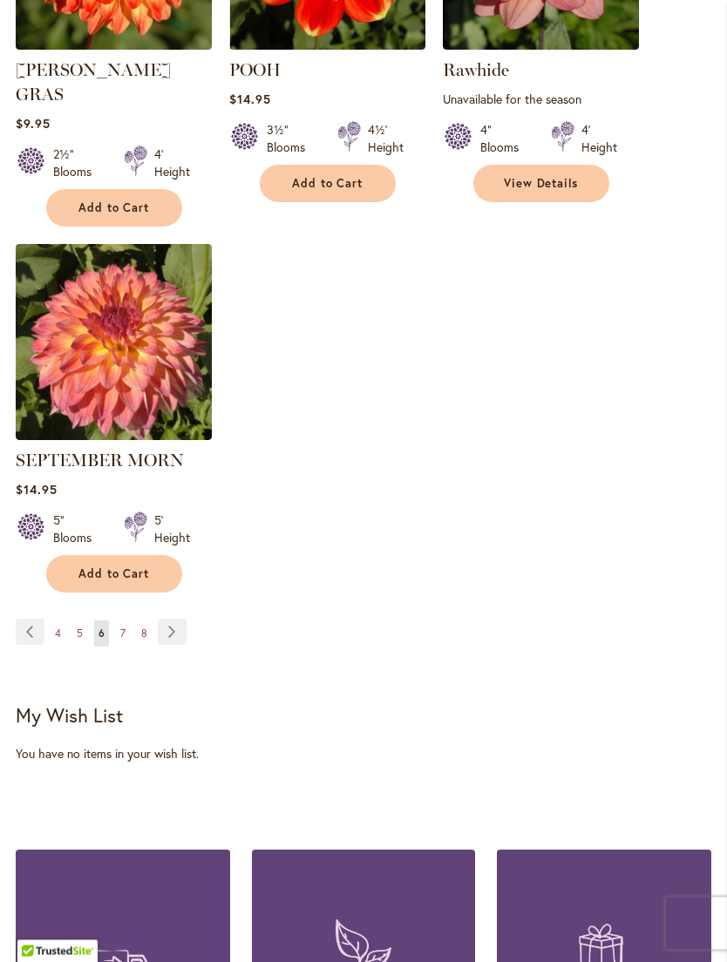
scroll to position [2283, 0]
click at [128, 621] on link "Page 7" at bounding box center [123, 634] width 14 height 26
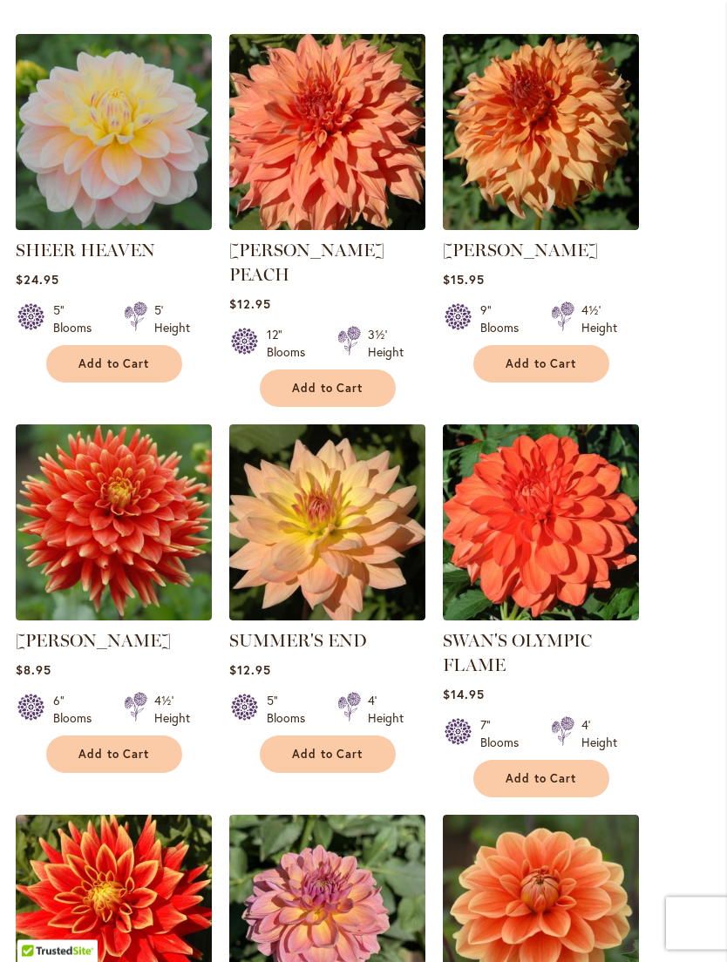
scroll to position [590, 0]
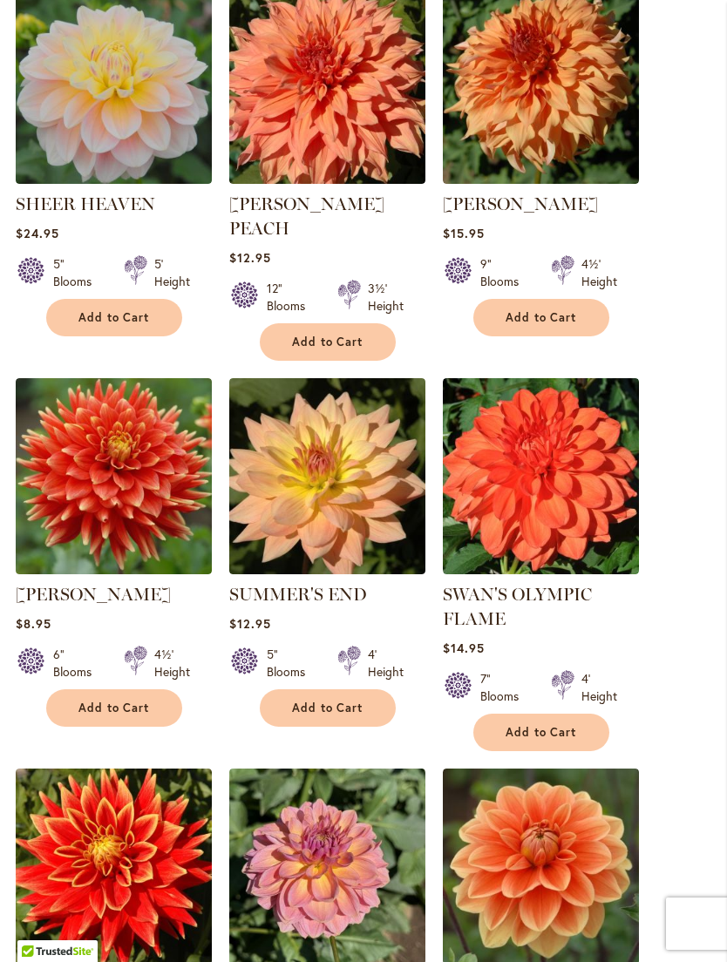
click at [552, 732] on span "Add to Cart" at bounding box center [541, 732] width 71 height 15
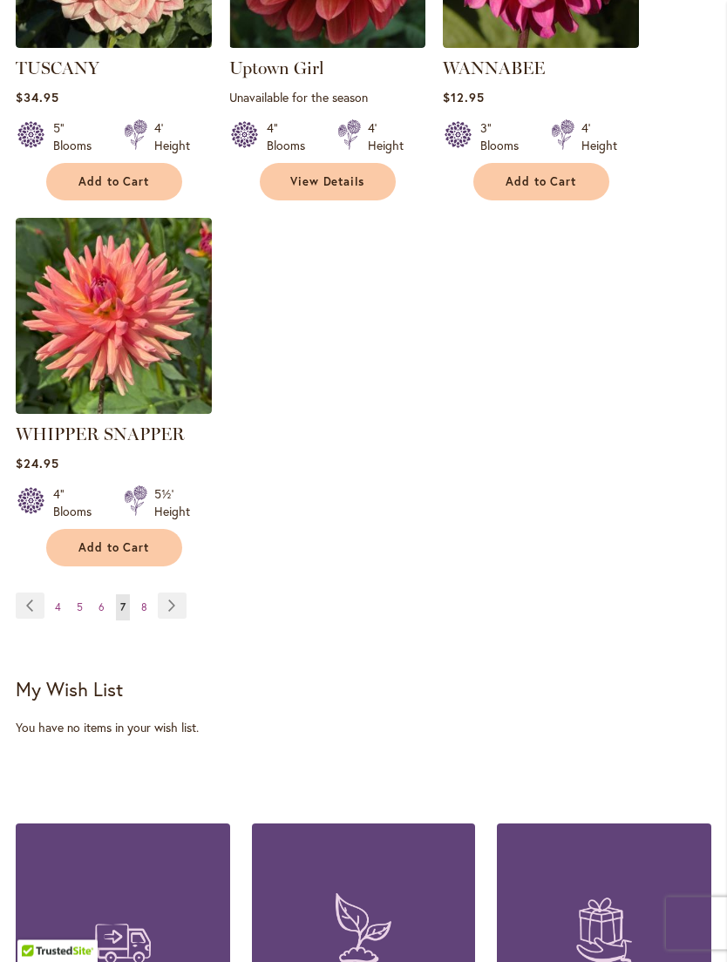
scroll to position [2285, 0]
click at [149, 595] on link "Page 8" at bounding box center [144, 608] width 15 height 26
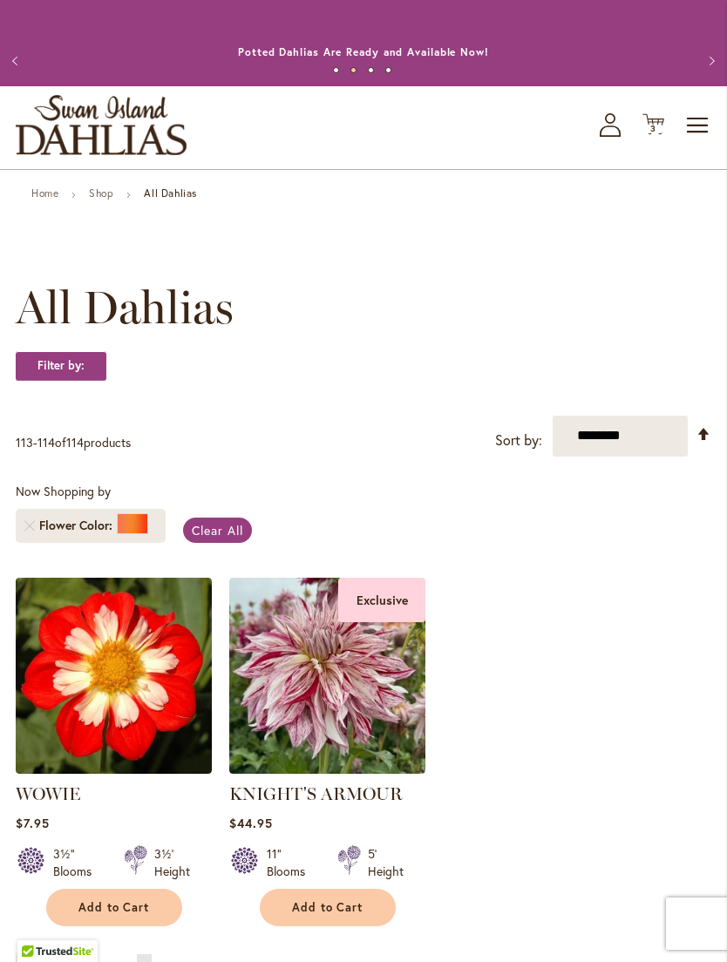
click at [658, 135] on icon at bounding box center [653, 124] width 22 height 21
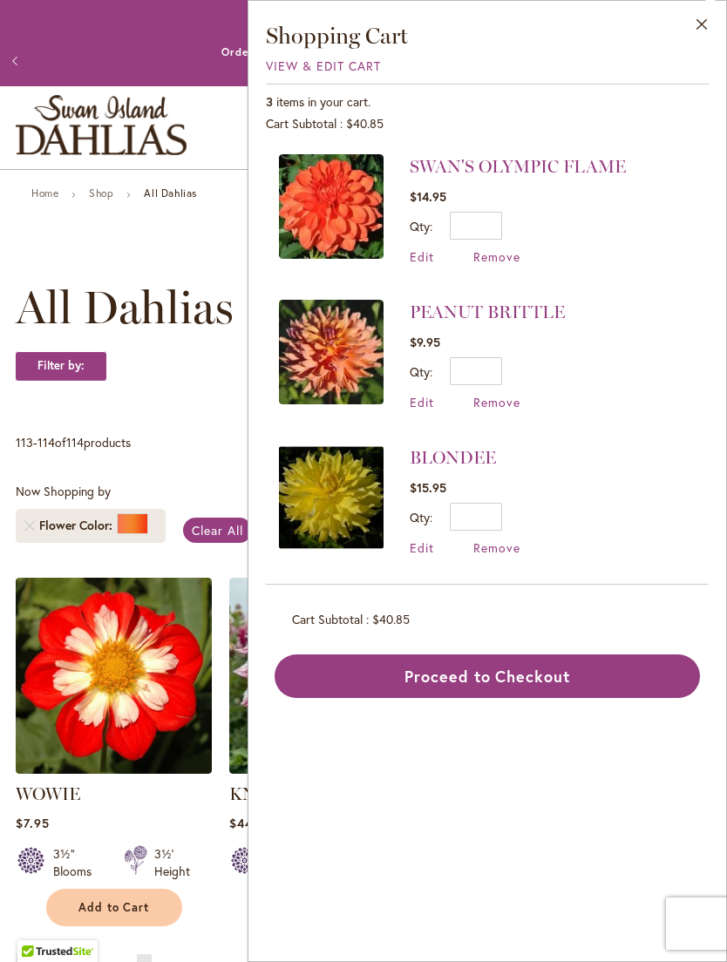
click at [486, 405] on span "Remove" at bounding box center [496, 402] width 47 height 17
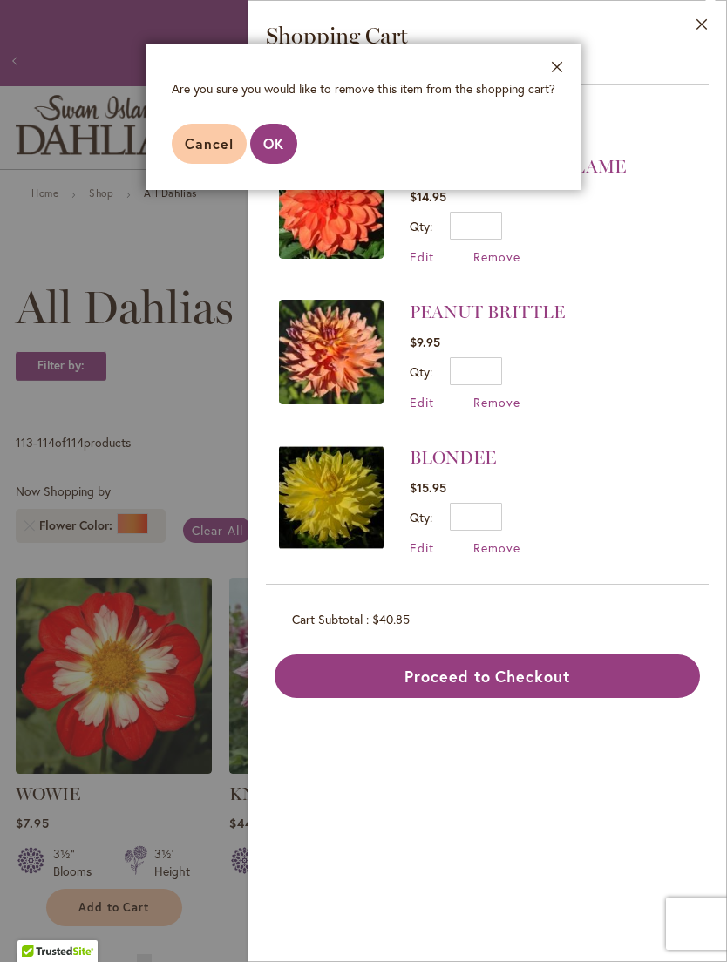
click at [280, 149] on span "OK" at bounding box center [273, 143] width 21 height 18
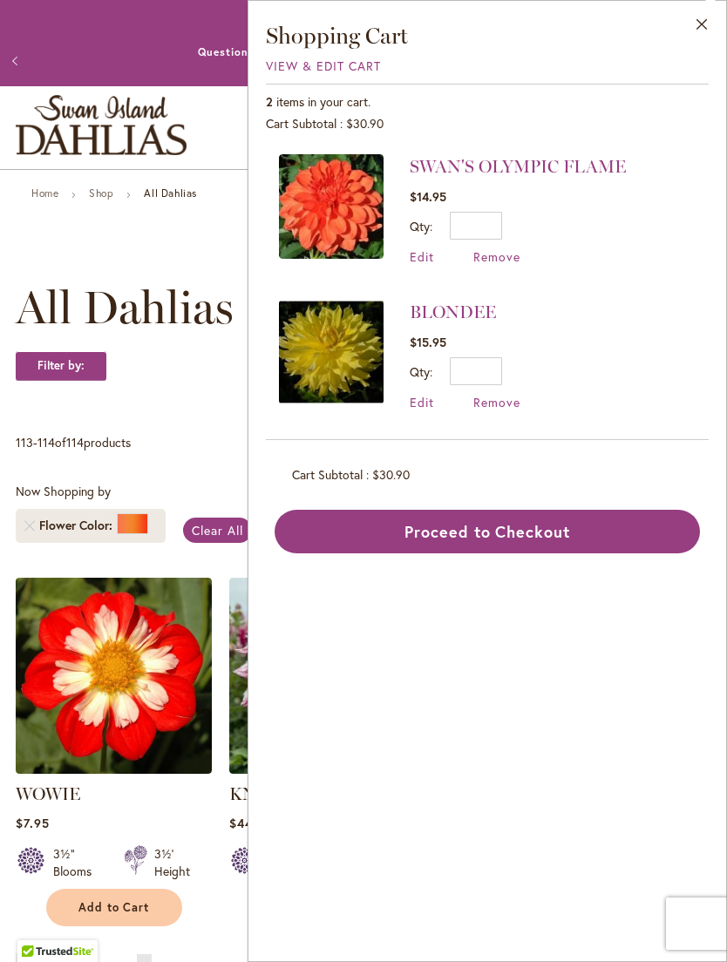
click at [563, 574] on div "Close Shopping Cart View & Edit Cart 2 items in your cart. Cart Subtotal $30.90…" at bounding box center [487, 481] width 479 height 962
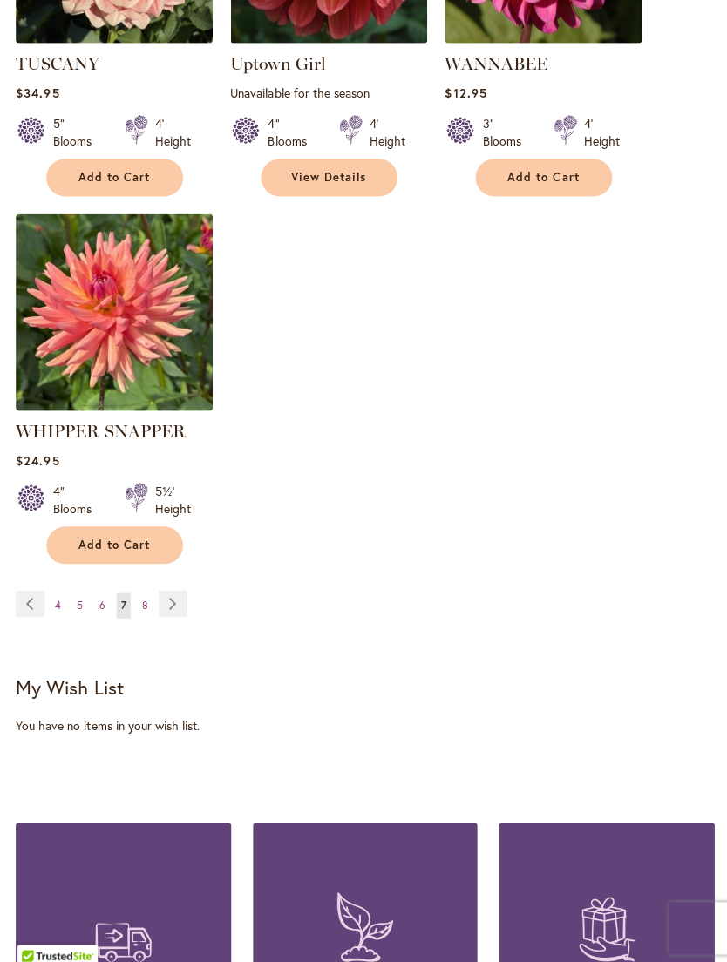
scroll to position [2245, 0]
click at [139, 589] on link "Page 8" at bounding box center [144, 602] width 15 height 26
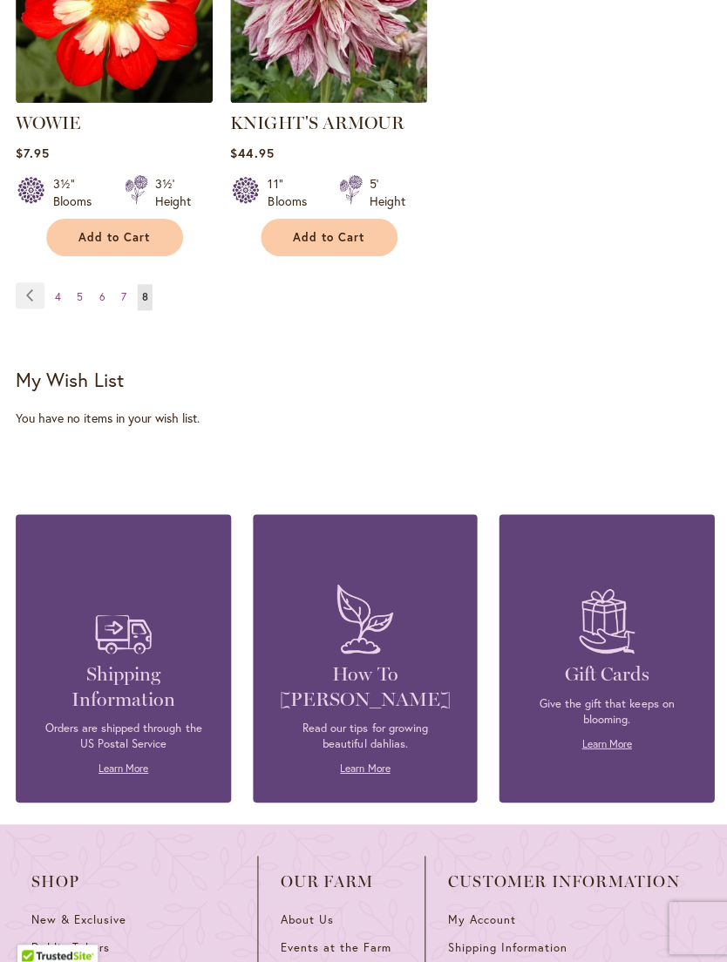
scroll to position [671, 0]
click at [101, 302] on span "6" at bounding box center [102, 295] width 6 height 13
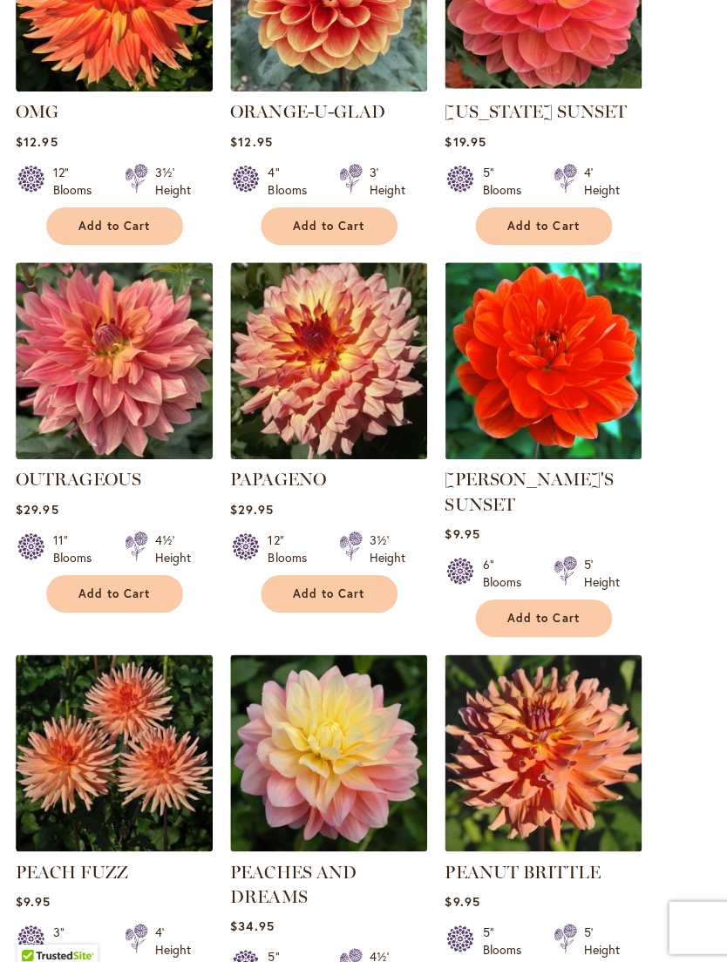
scroll to position [1049, 0]
click at [544, 635] on button "Add to Cart" at bounding box center [541, 615] width 136 height 37
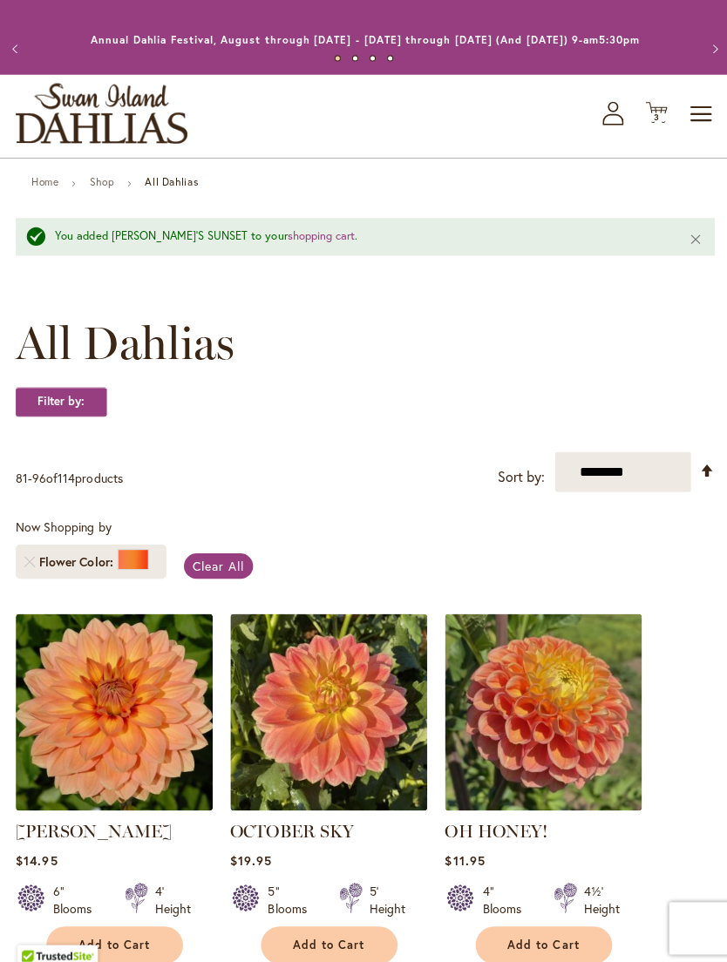
scroll to position [0, 0]
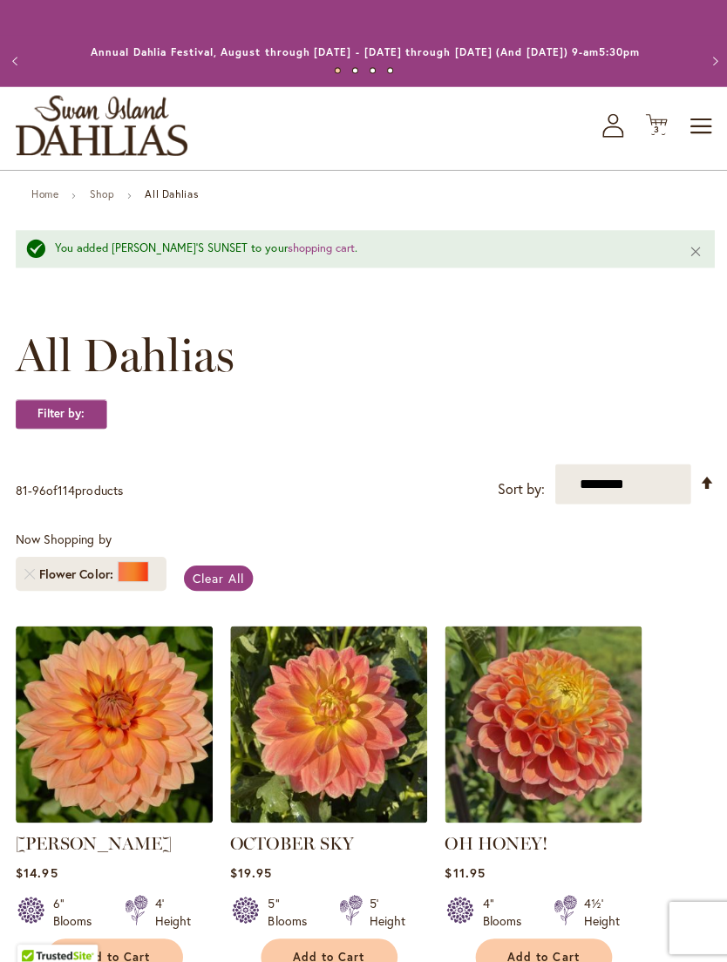
click at [651, 134] on span "3" at bounding box center [653, 128] width 6 height 11
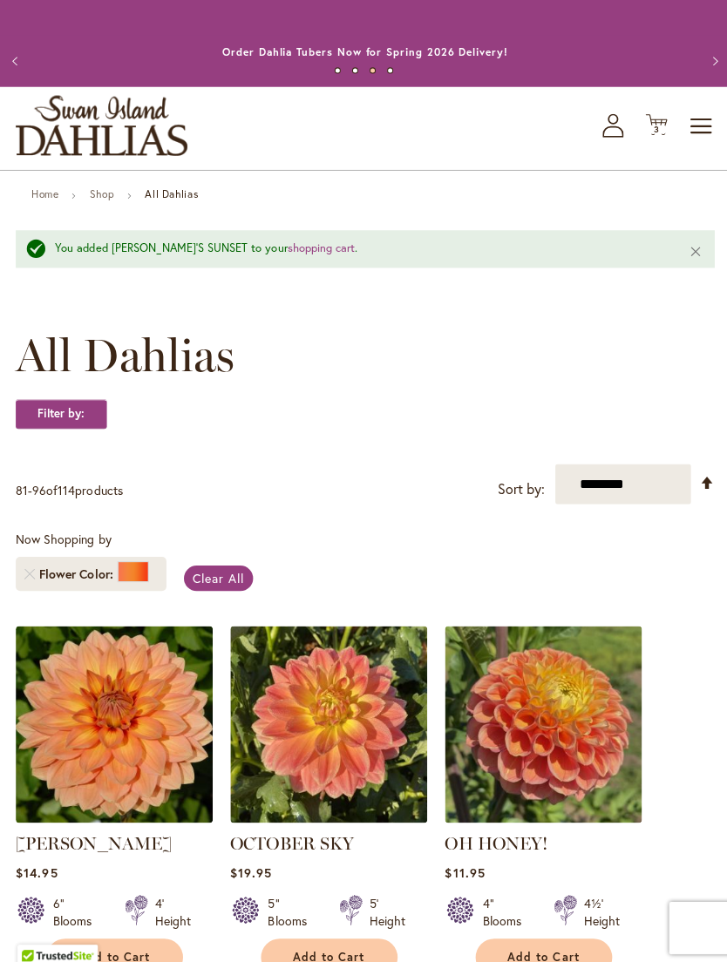
click at [133, 580] on div at bounding box center [132, 569] width 31 height 21
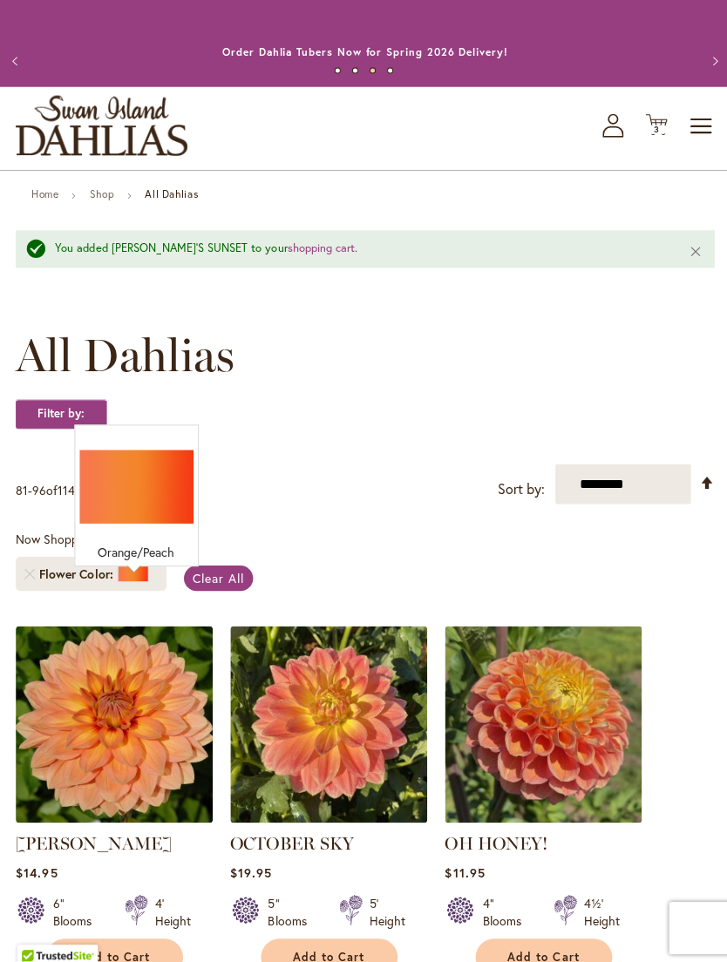
click at [216, 584] on span "Clear All" at bounding box center [217, 576] width 51 height 17
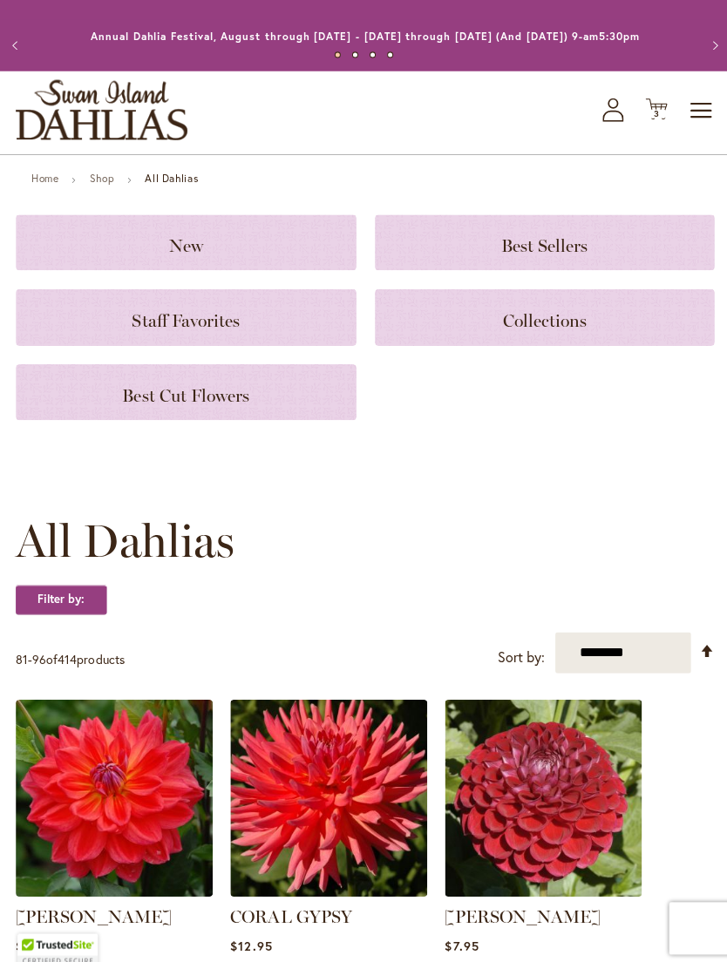
scroll to position [18, 0]
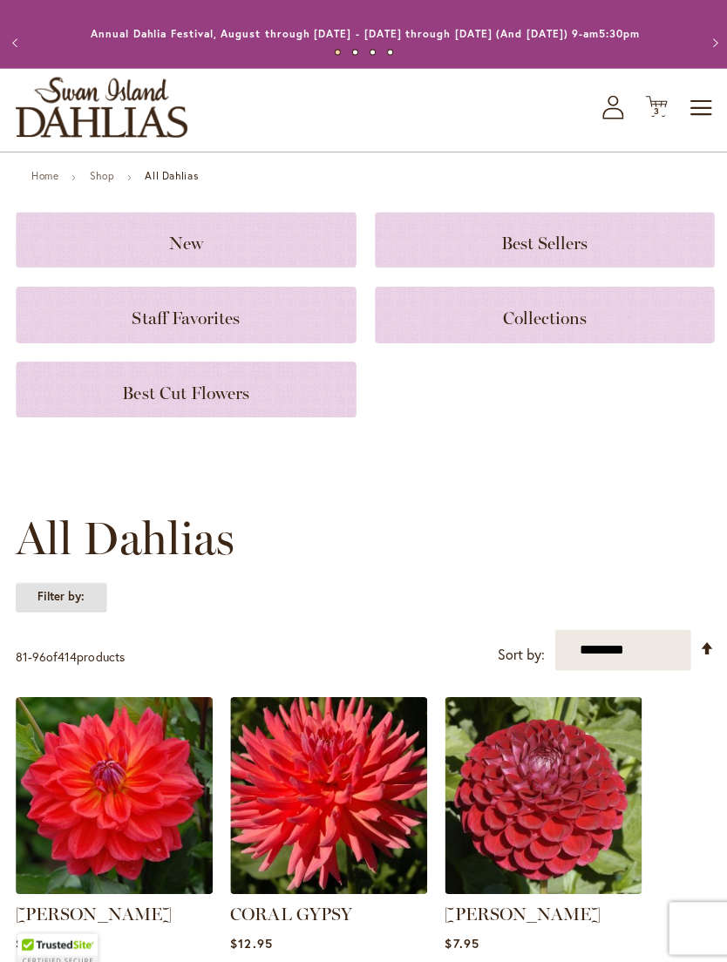
click at [71, 609] on strong "Filter by:" at bounding box center [61, 595] width 91 height 30
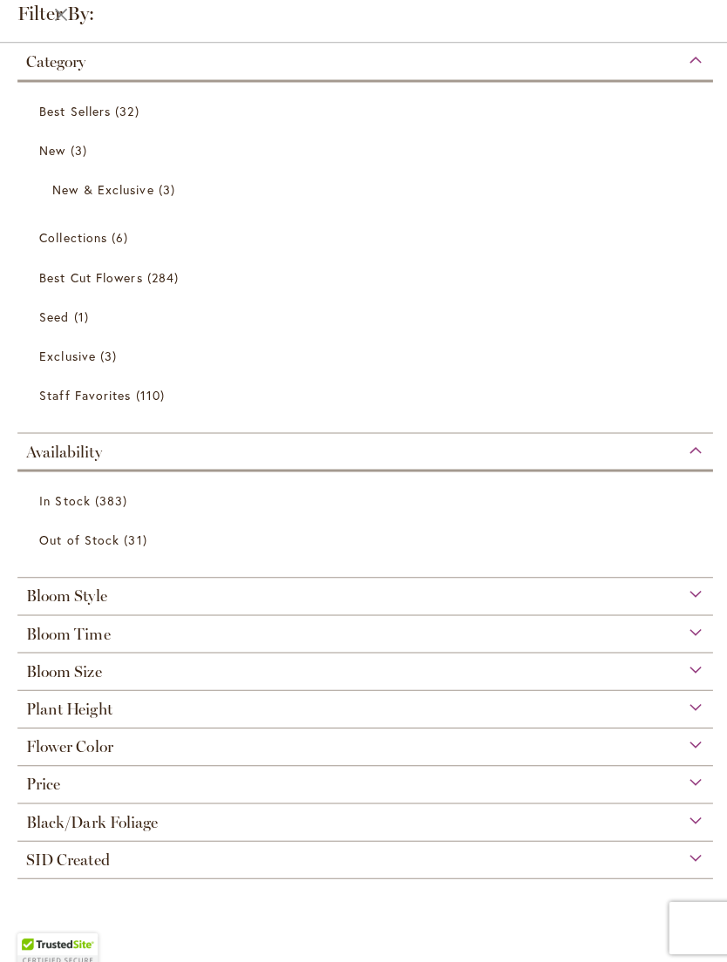
scroll to position [49, 0]
click at [64, 745] on span "Flower Color" at bounding box center [69, 743] width 86 height 19
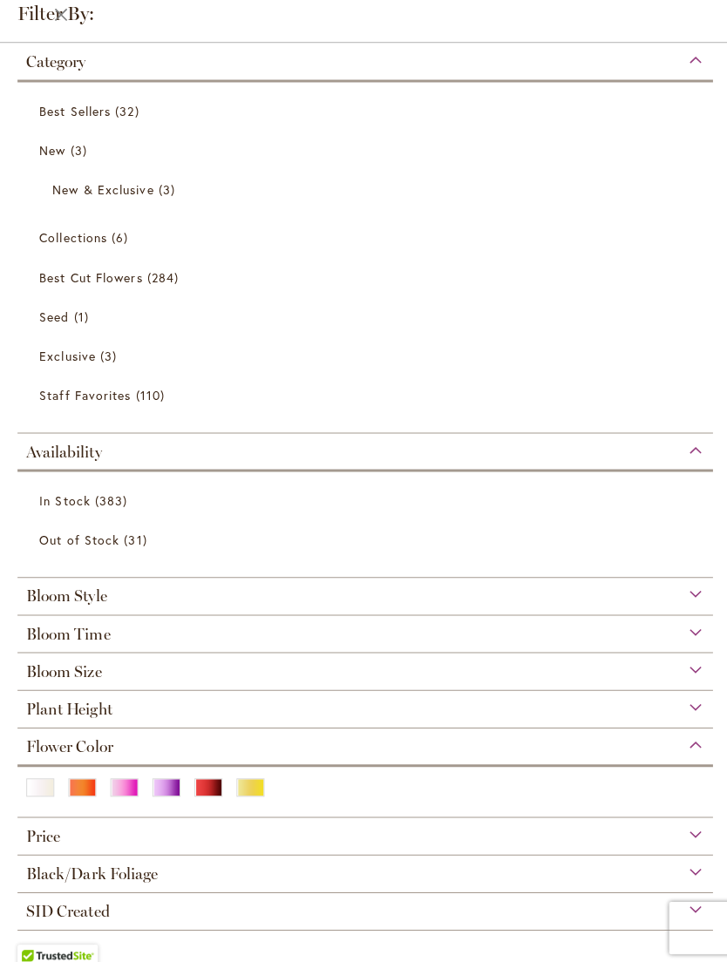
click at [246, 791] on div "Yellow" at bounding box center [249, 784] width 28 height 18
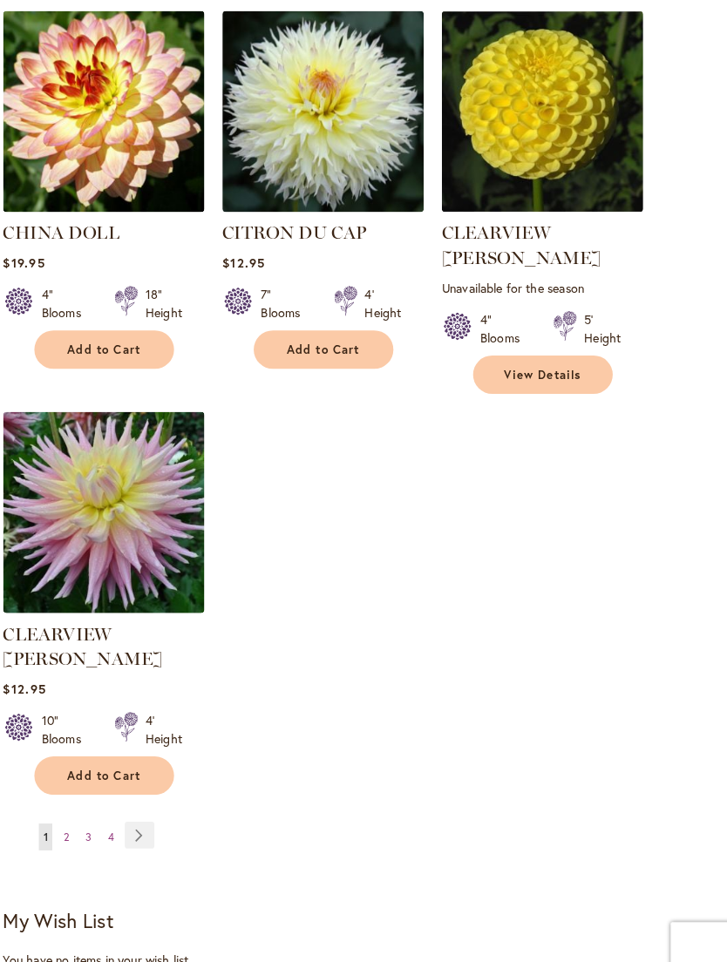
scroll to position [2032, 0]
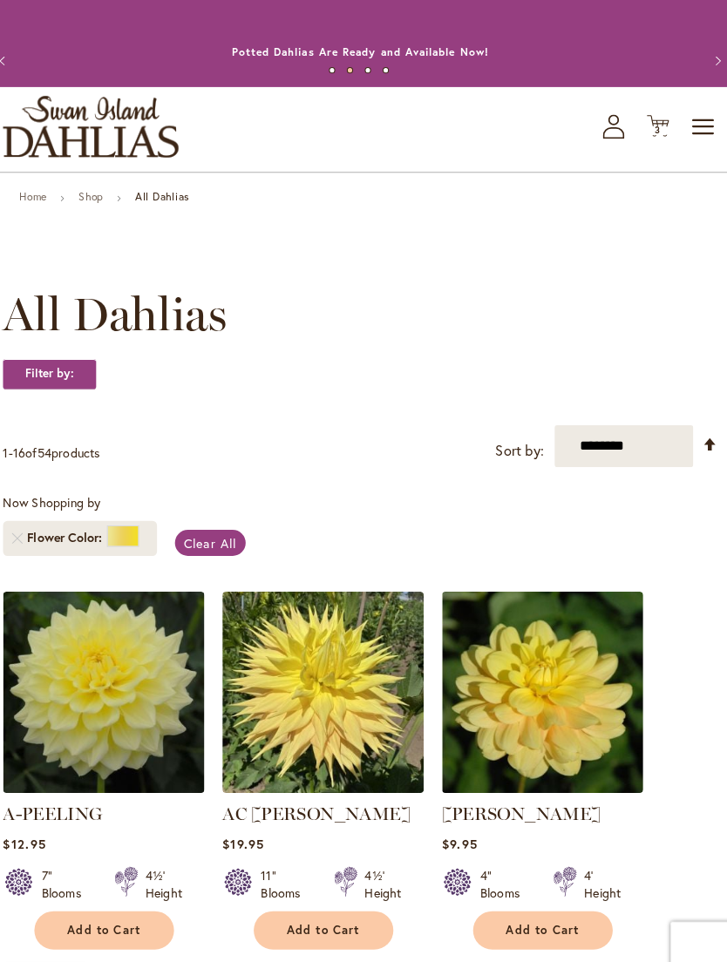
scroll to position [0, 0]
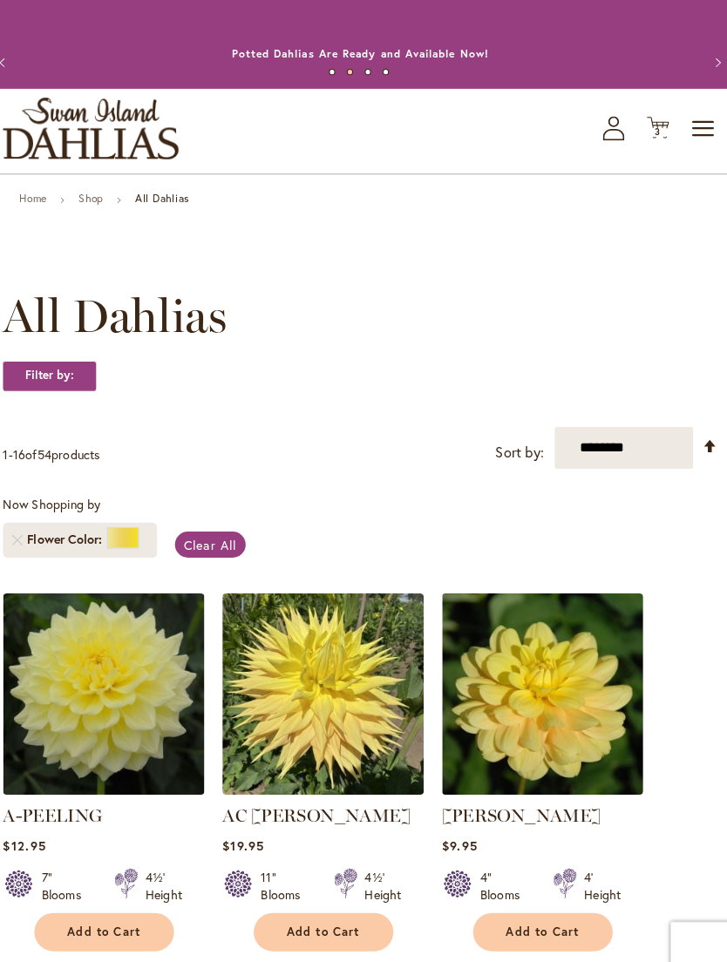
click at [645, 135] on icon at bounding box center [653, 124] width 22 height 21
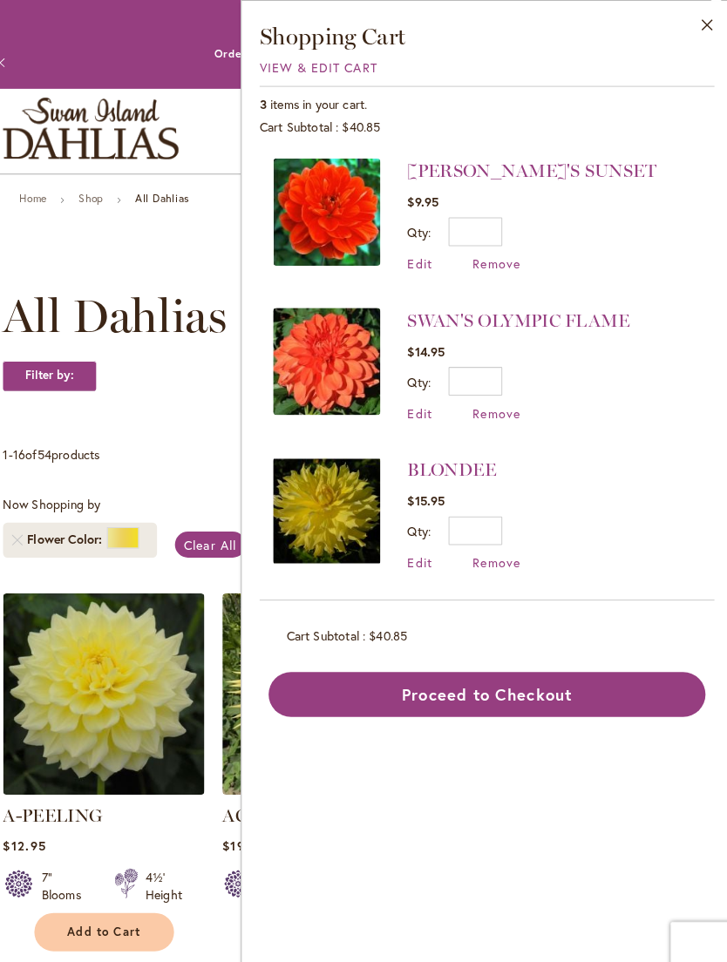
click at [92, 675] on img at bounding box center [114, 676] width 196 height 196
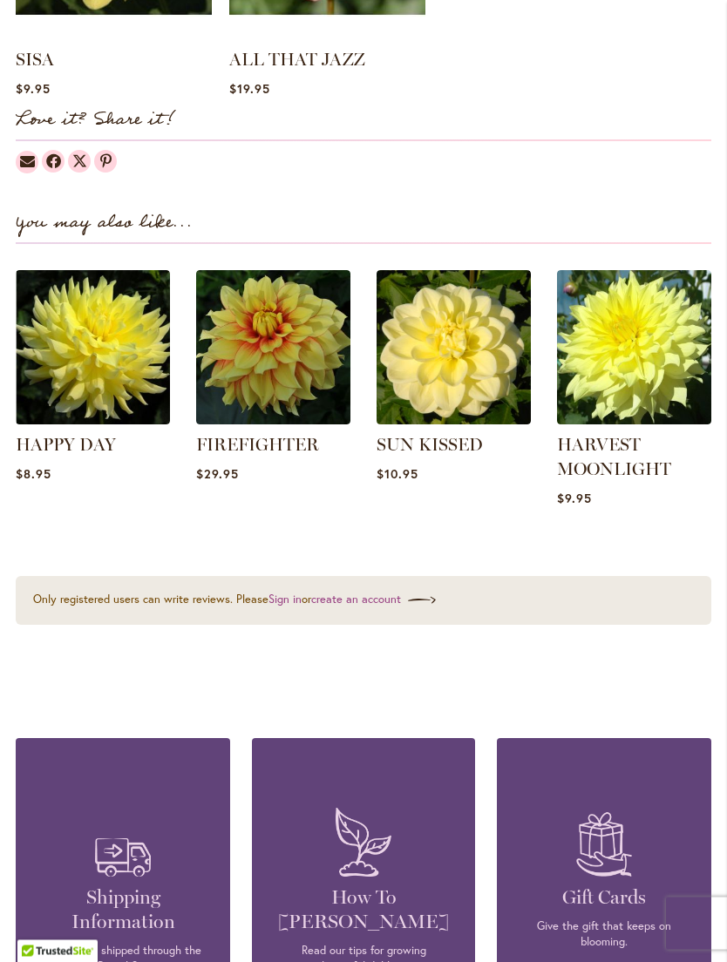
scroll to position [1852, 0]
